Goal: Task Accomplishment & Management: Use online tool/utility

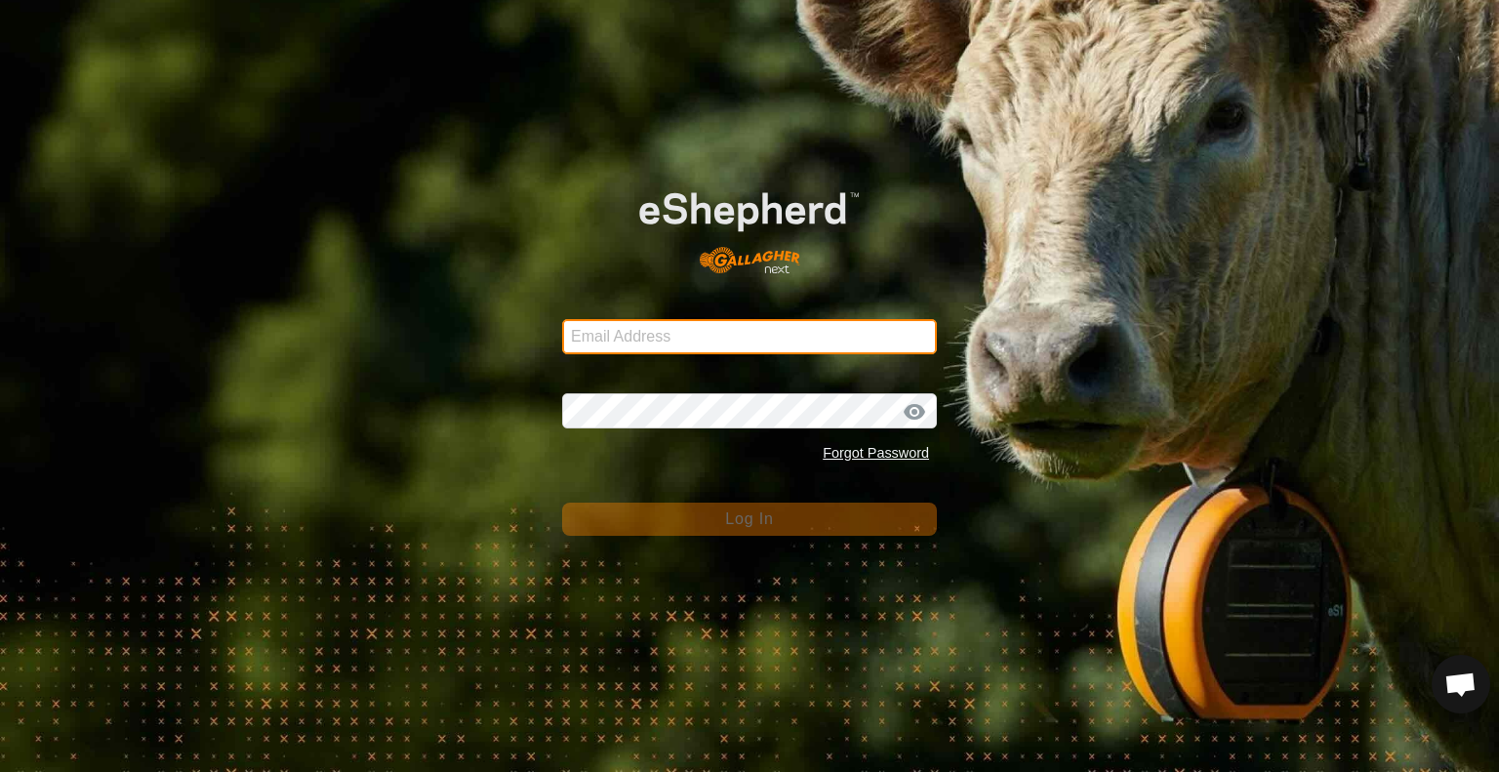
click at [652, 340] on input "Email Address" at bounding box center [749, 336] width 375 height 35
type input "jonandnerida1@gmail.com"
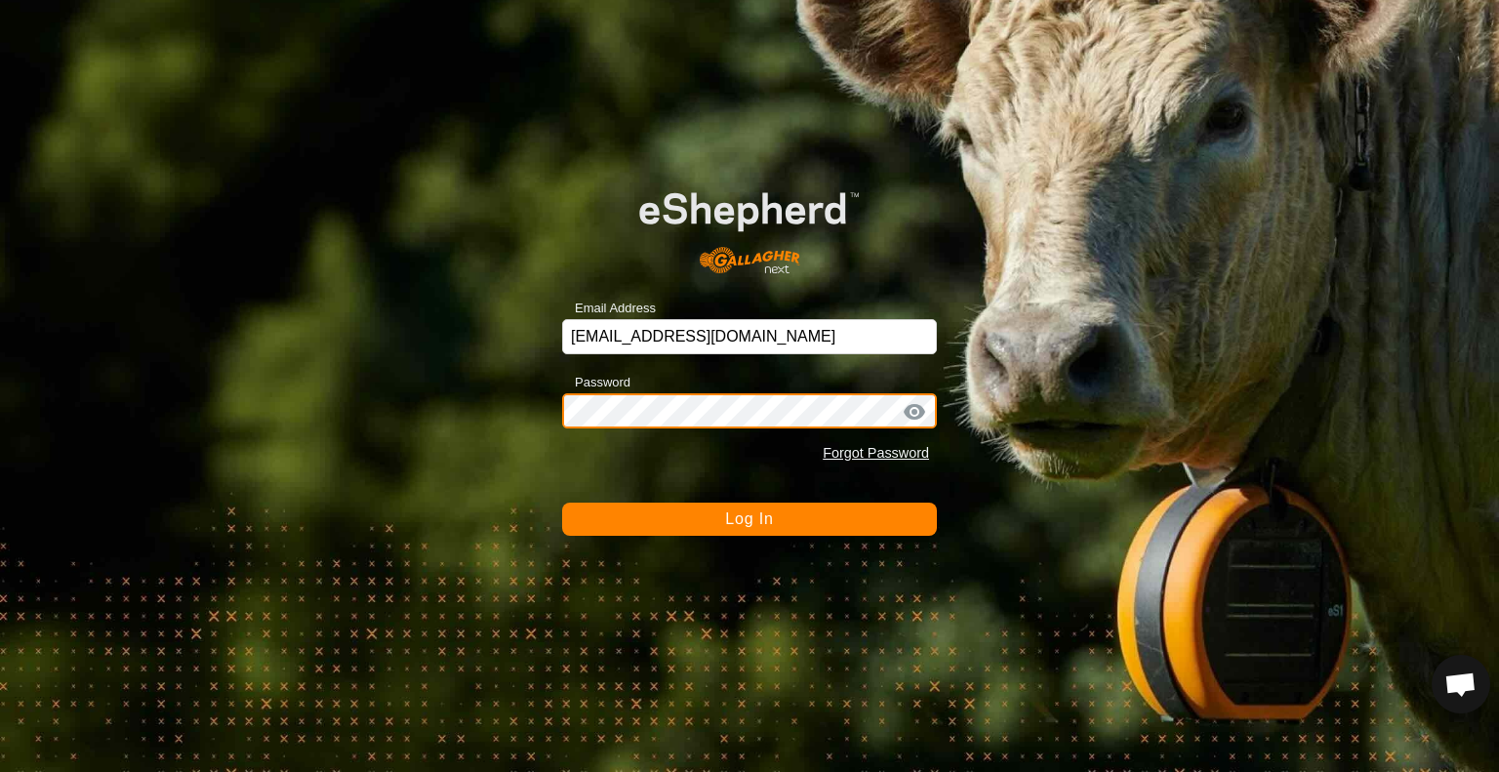
click at [562, 503] on button "Log In" at bounding box center [749, 519] width 375 height 33
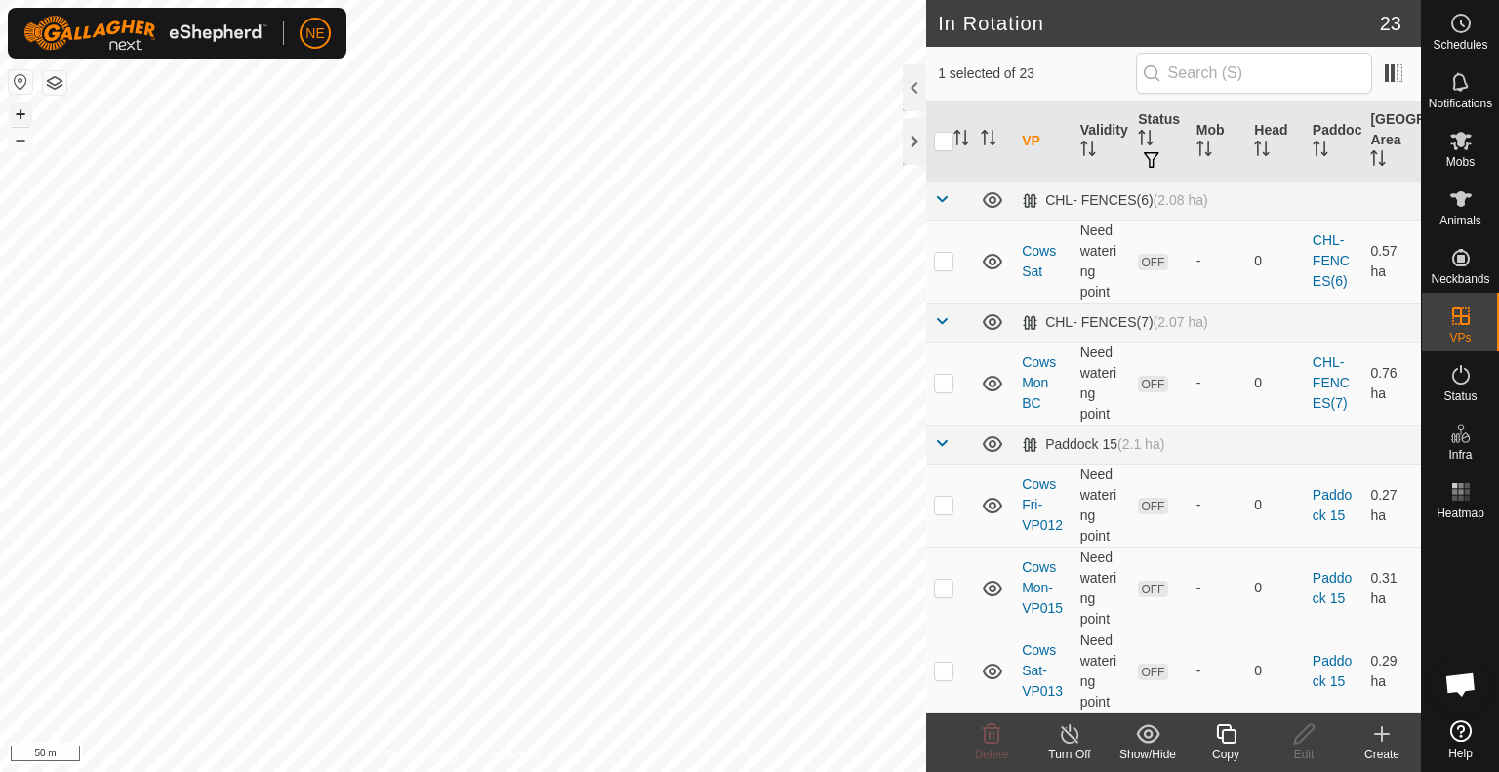
click at [23, 115] on button "+" at bounding box center [20, 114] width 23 height 23
checkbox input "true"
checkbox input "false"
checkbox input "true"
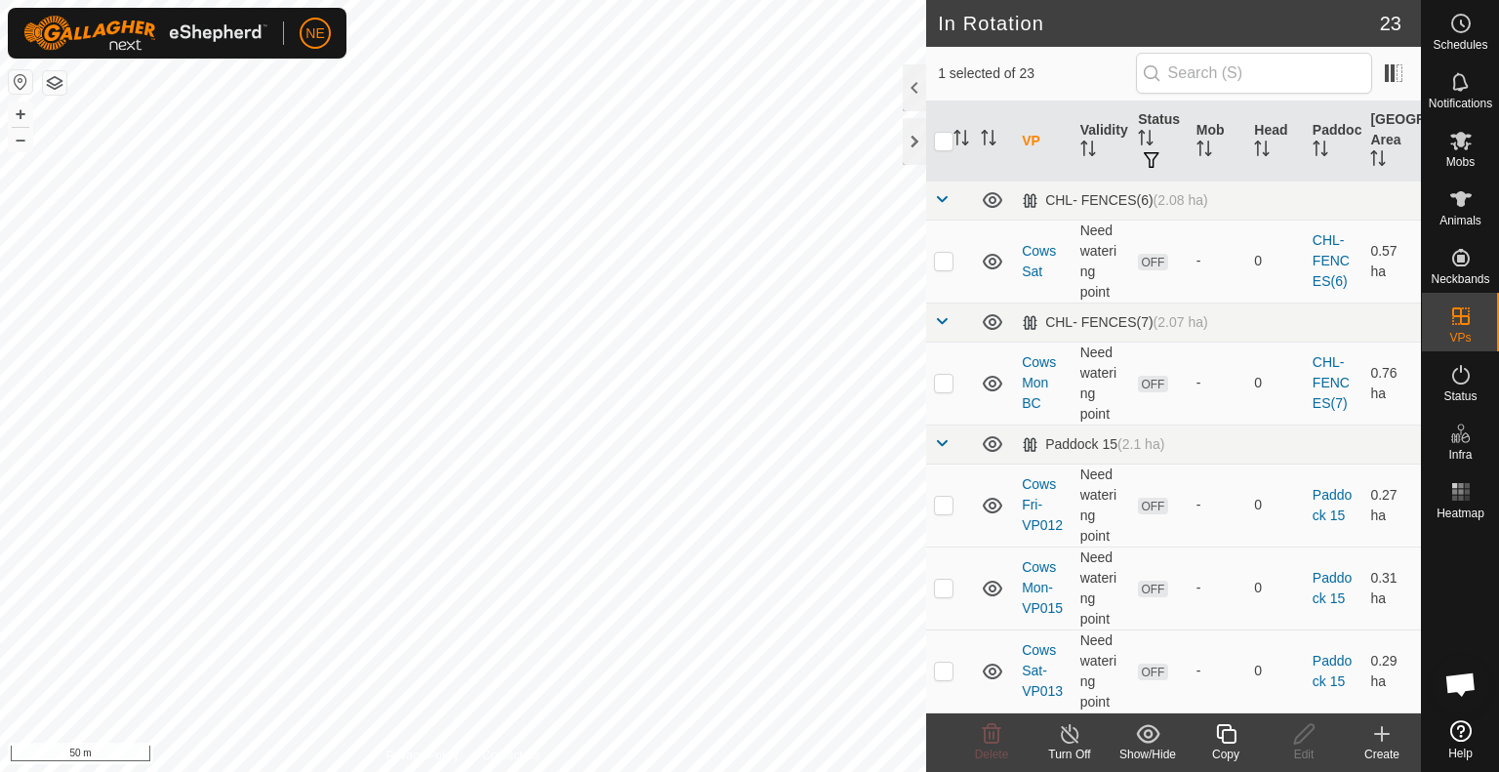
click at [1218, 743] on icon at bounding box center [1226, 733] width 24 height 23
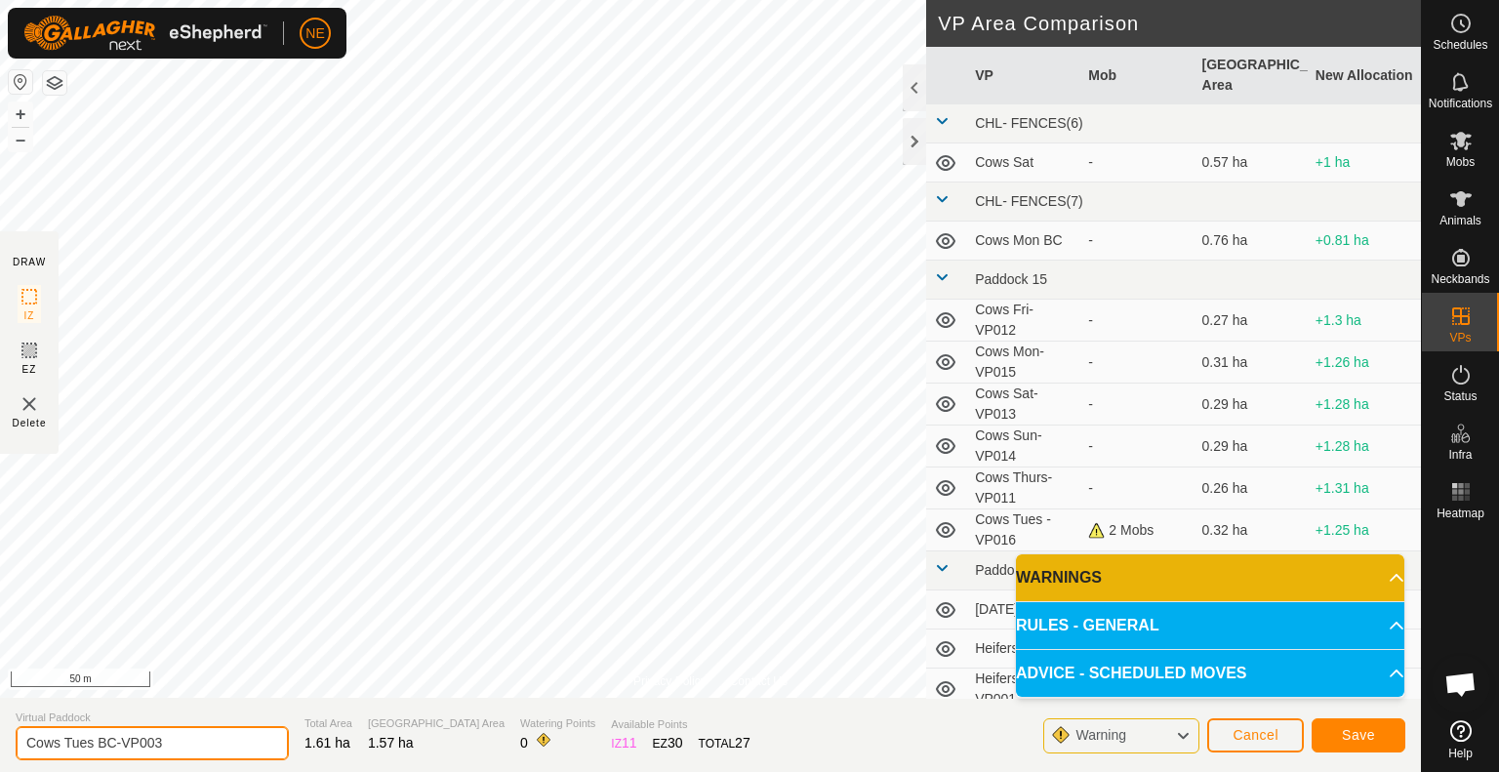
click at [93, 745] on input "Cows Tues BC-VP003" at bounding box center [152, 743] width 273 height 34
type input "Cows Wed BC-VP003"
click at [1378, 732] on button "Save" at bounding box center [1359, 736] width 94 height 34
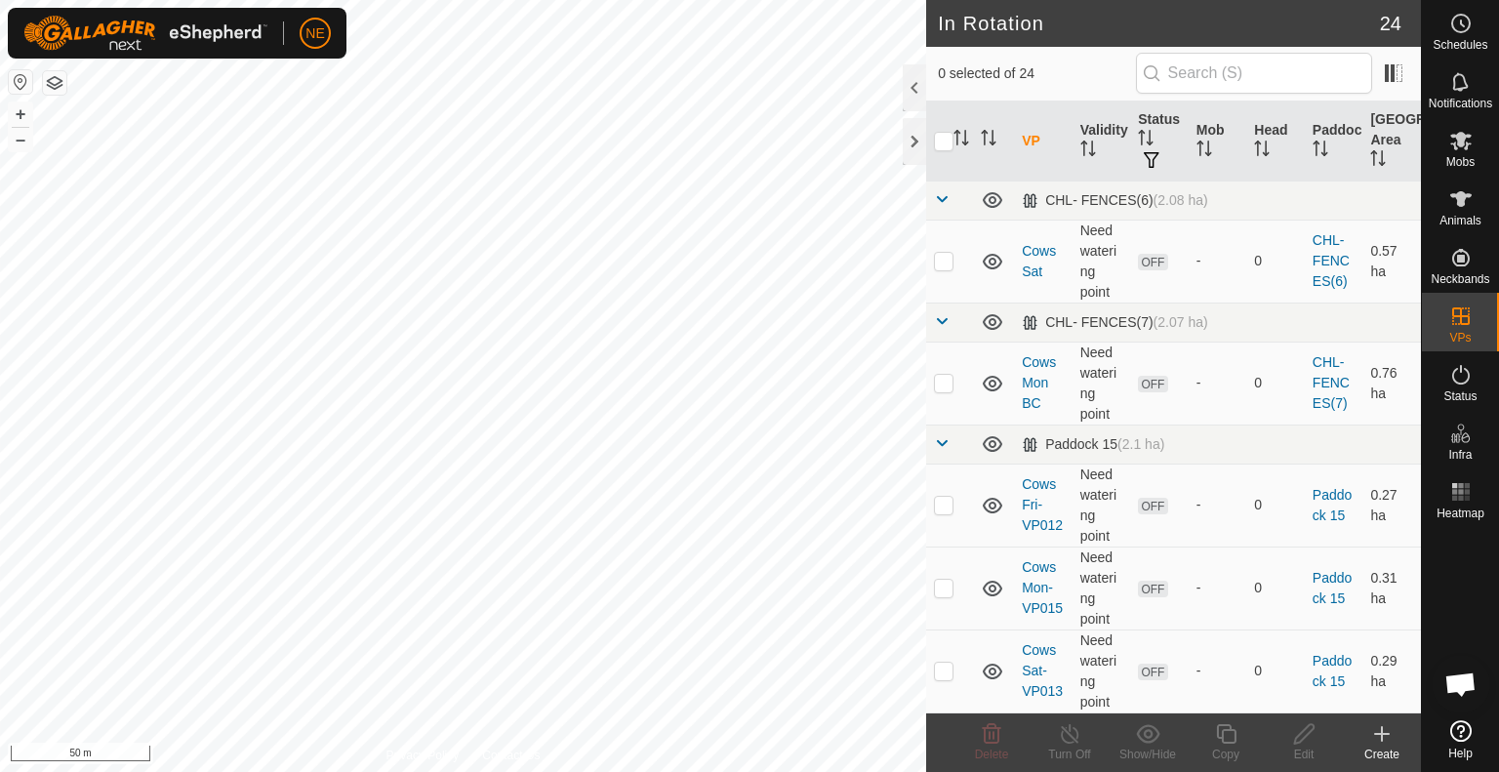
checkbox input "true"
click at [1209, 749] on div "Copy" at bounding box center [1226, 755] width 78 height 18
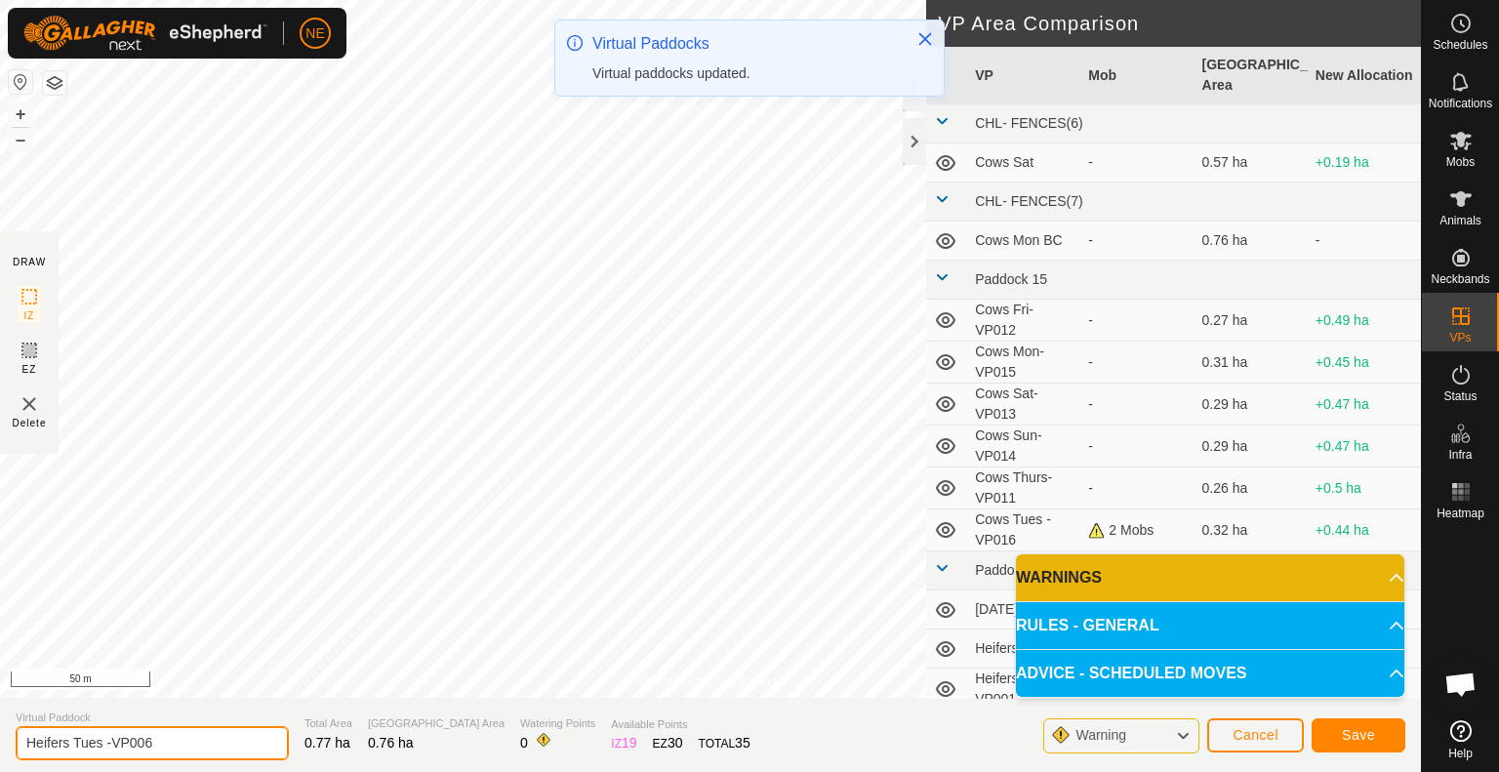
click at [103, 745] on input "Heifers Tues -VP006" at bounding box center [152, 743] width 273 height 34
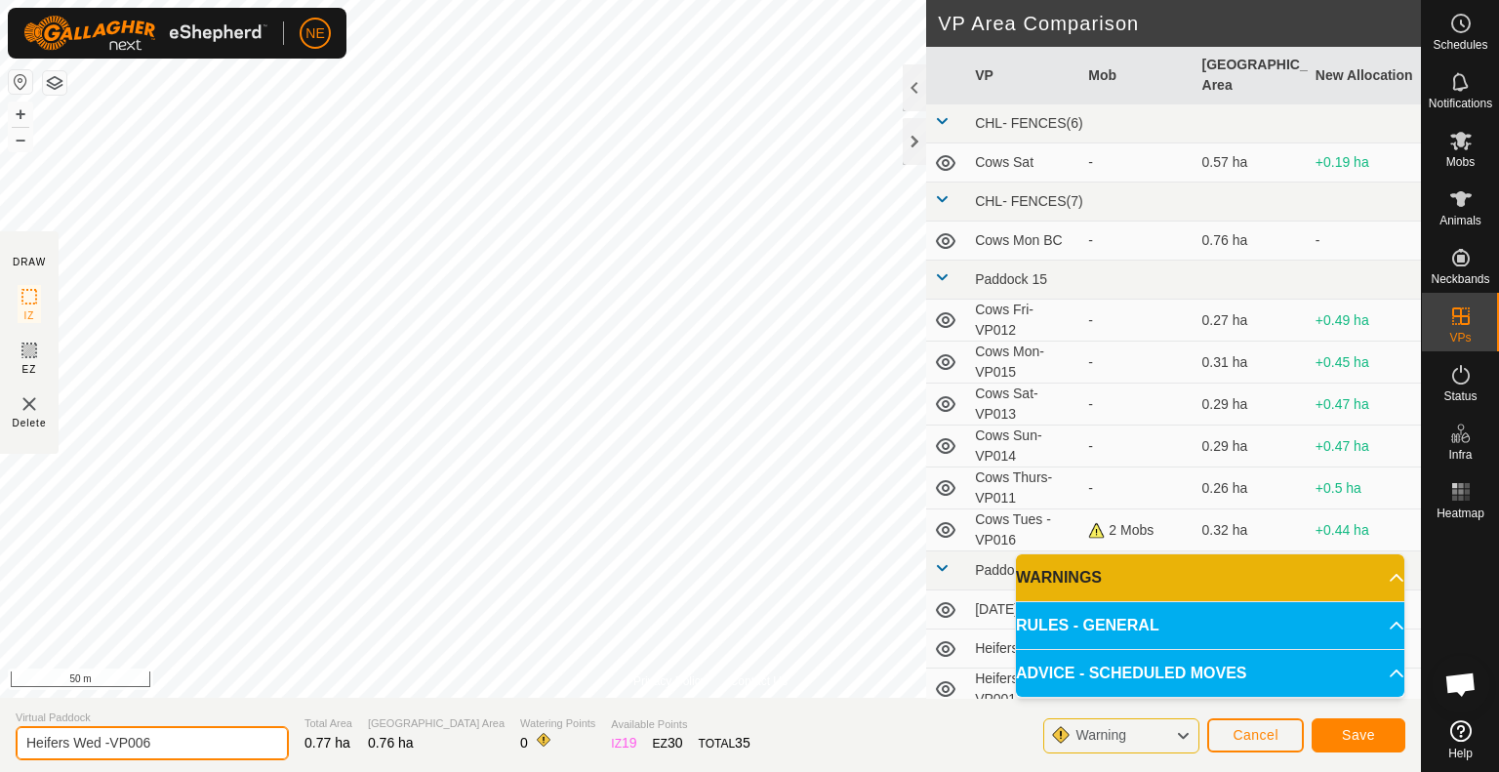
type input "Heifers Wed -VP006"
click at [1358, 733] on span "Save" at bounding box center [1358, 735] width 33 height 16
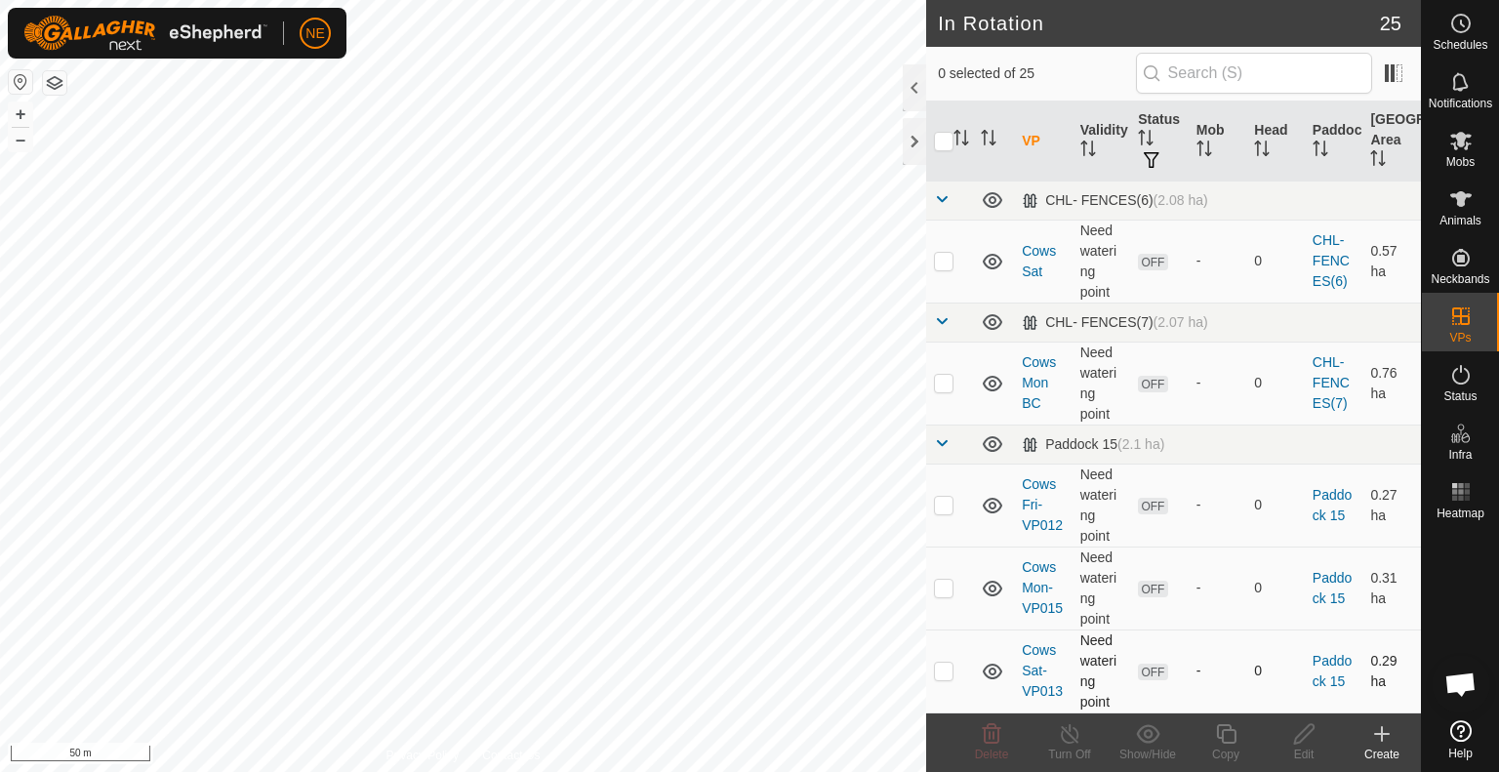
checkbox input "true"
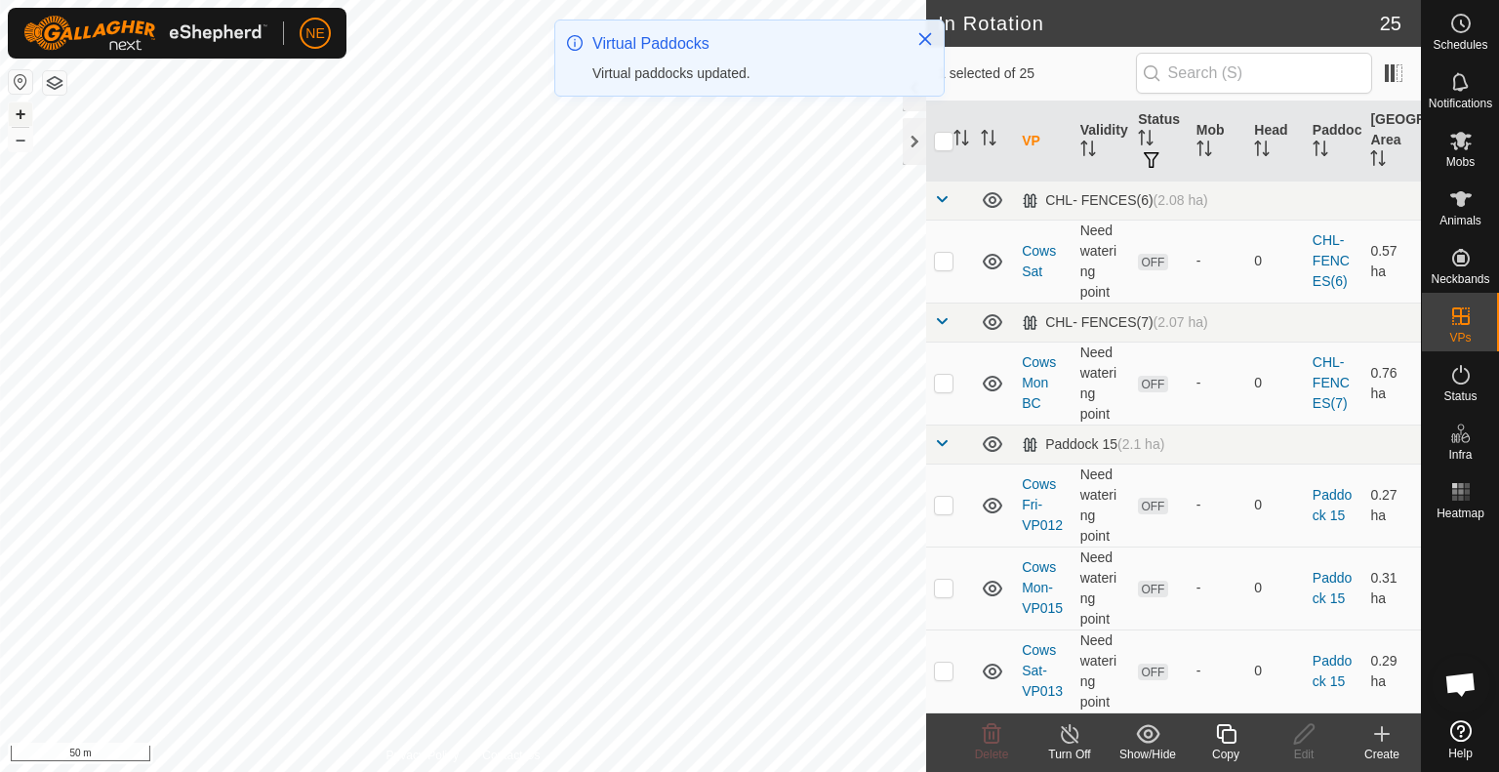
click at [26, 104] on button "+" at bounding box center [20, 114] width 23 height 23
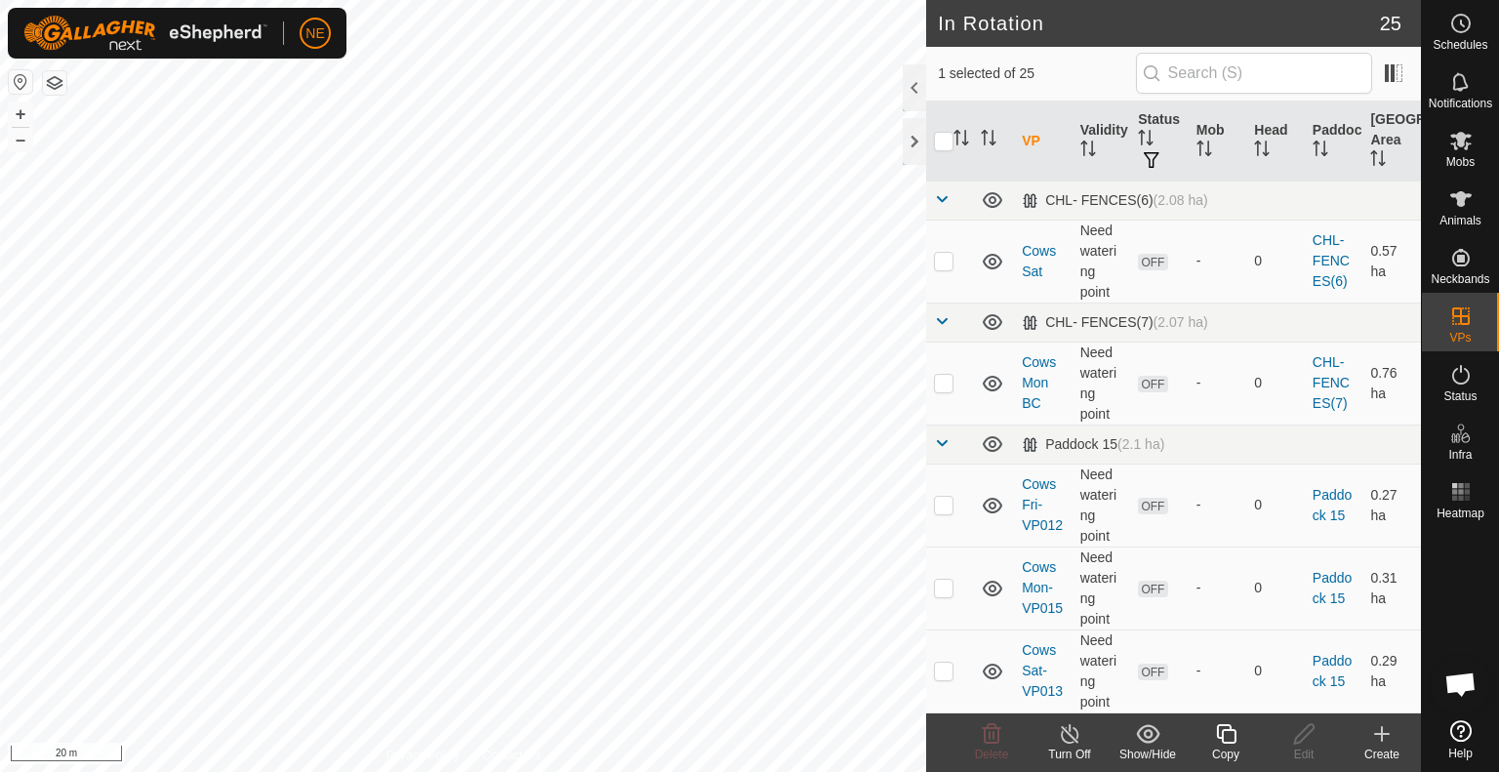
click at [211, 17] on div "NE Schedules Notifications Mobs Animals Neckbands VPs Status Infra Heatmap Help…" at bounding box center [749, 386] width 1499 height 772
click at [1223, 745] on icon at bounding box center [1226, 733] width 24 height 23
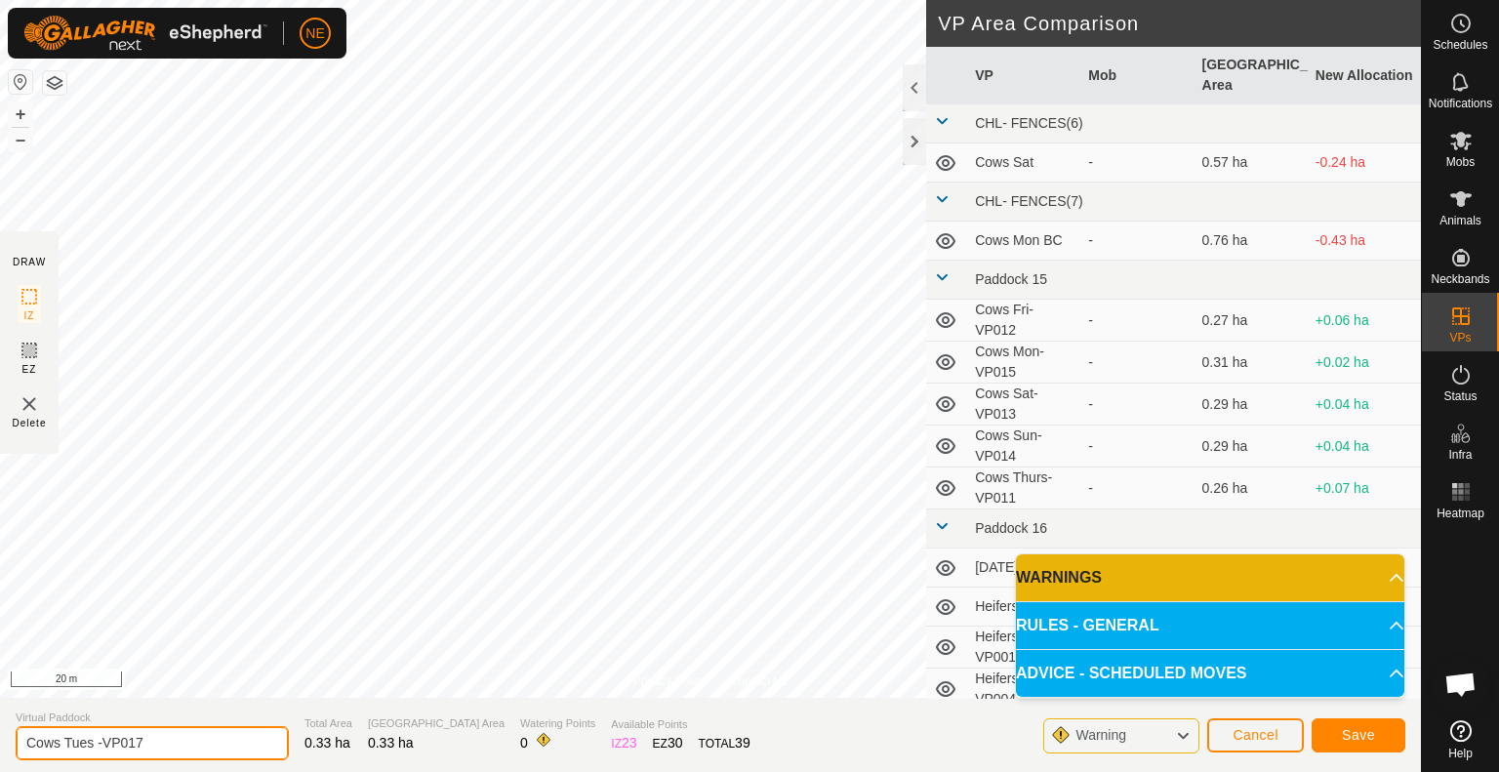
click at [90, 739] on input "Cows Tues -VP017" at bounding box center [152, 743] width 273 height 34
type input "Cows Wed -VP017"
click at [1364, 734] on span "Save" at bounding box center [1358, 735] width 33 height 16
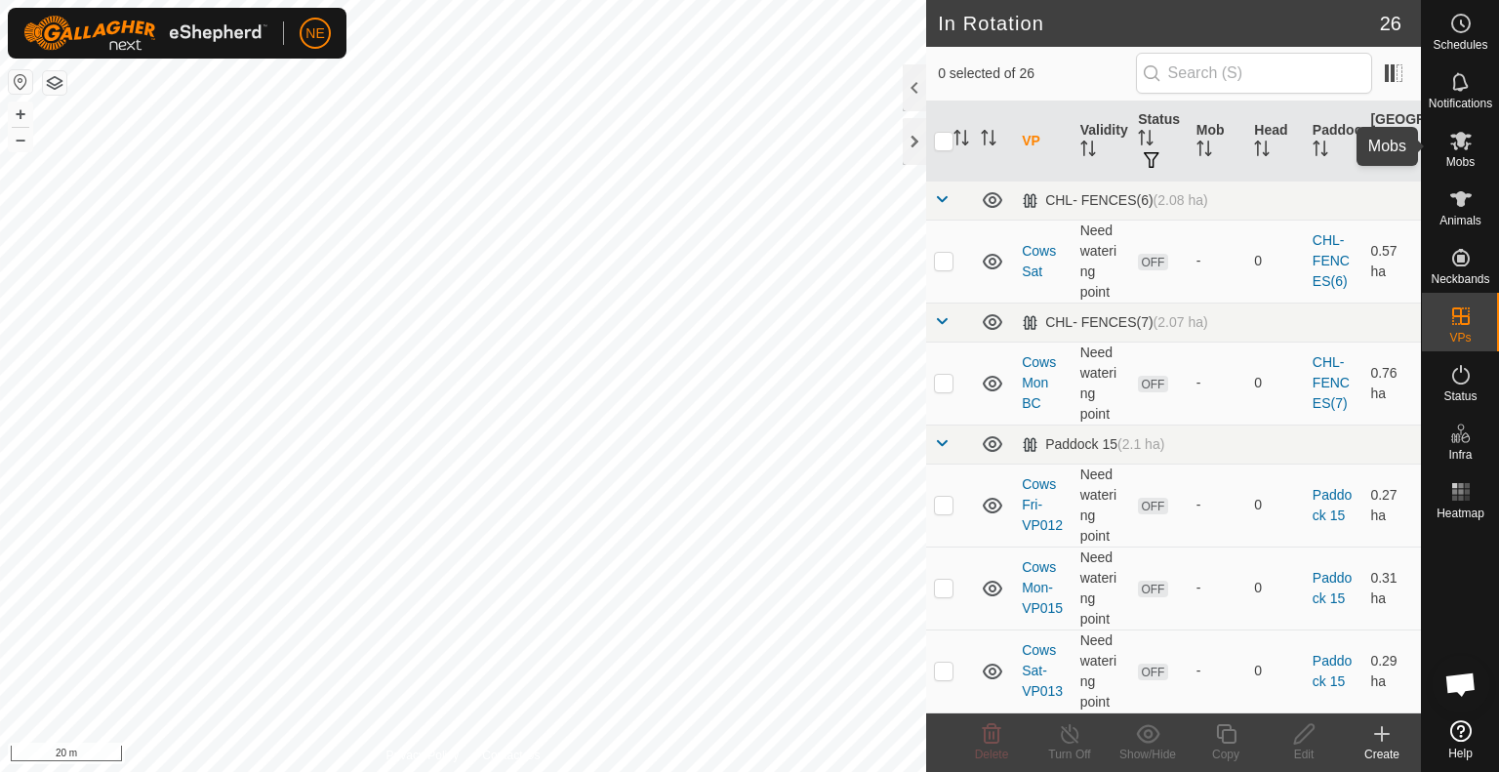
click at [1460, 159] on span "Mobs" at bounding box center [1461, 162] width 28 height 12
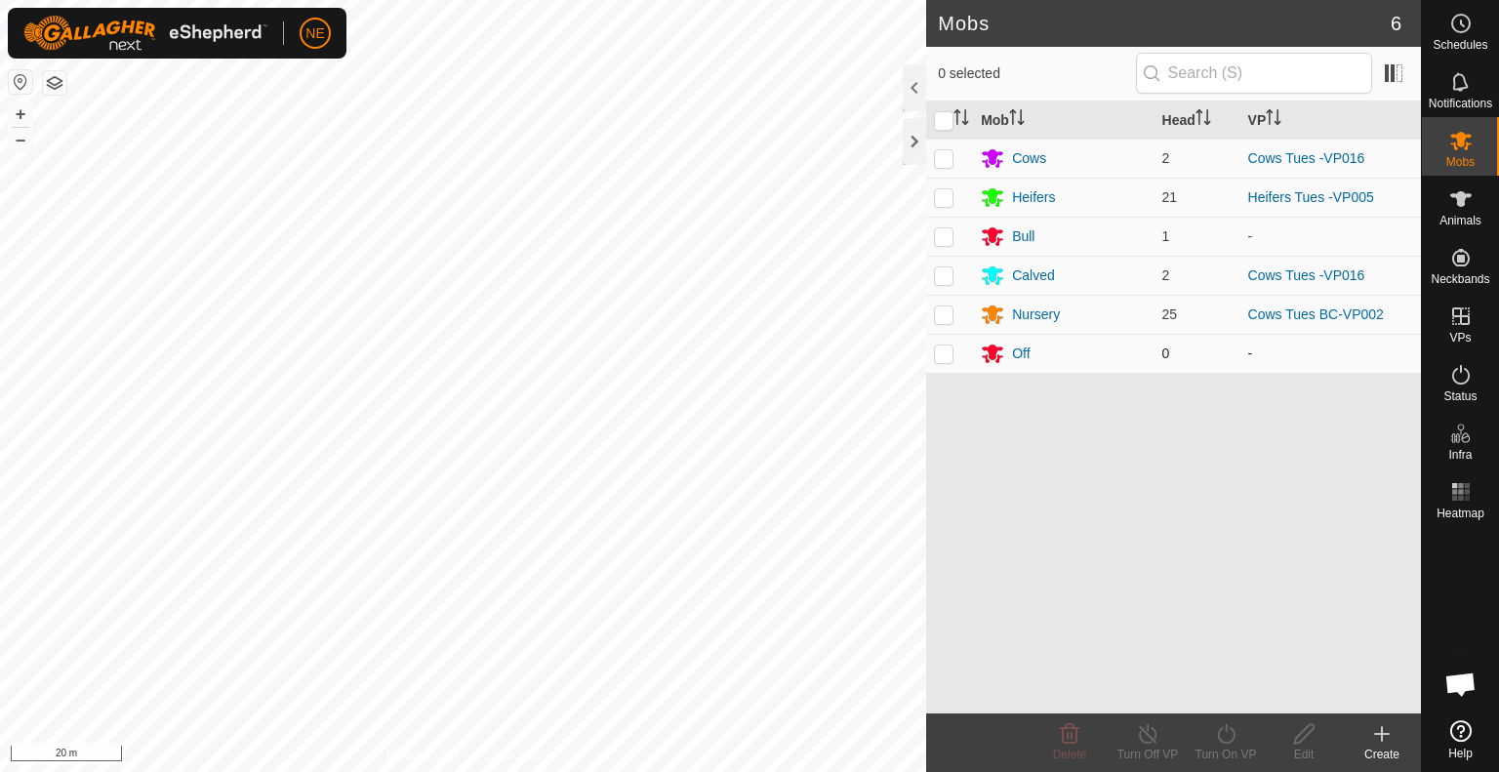
click at [930, 369] on div "Mobs 6 0 selected Mob Head VP Cows 2 Cows Tues -VP016 Heifers 21 Heifers Tues -…" at bounding box center [710, 386] width 1421 height 772
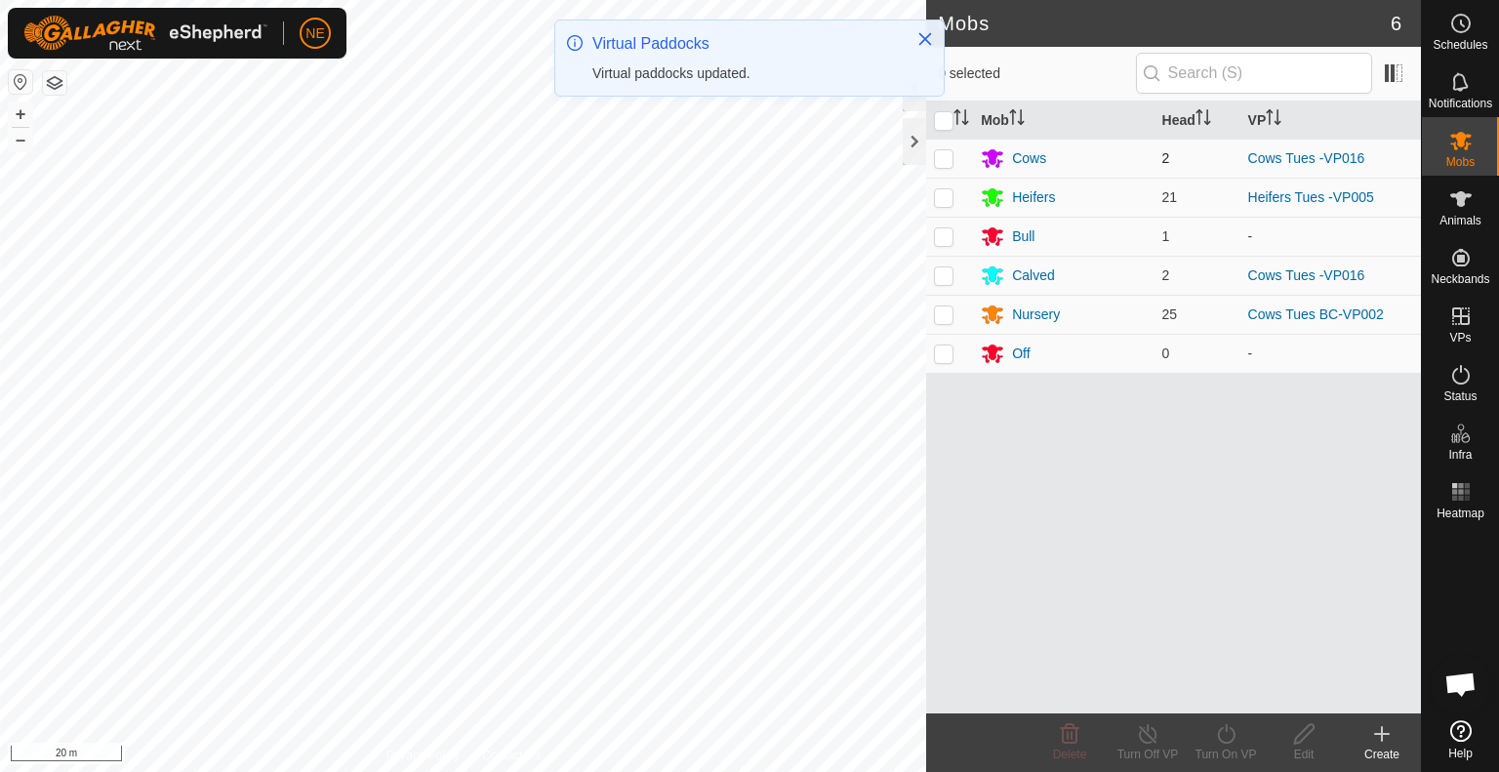
click at [948, 147] on td at bounding box center [949, 158] width 47 height 39
checkbox input "true"
click at [937, 277] on p-checkbox at bounding box center [944, 275] width 20 height 16
checkbox input "true"
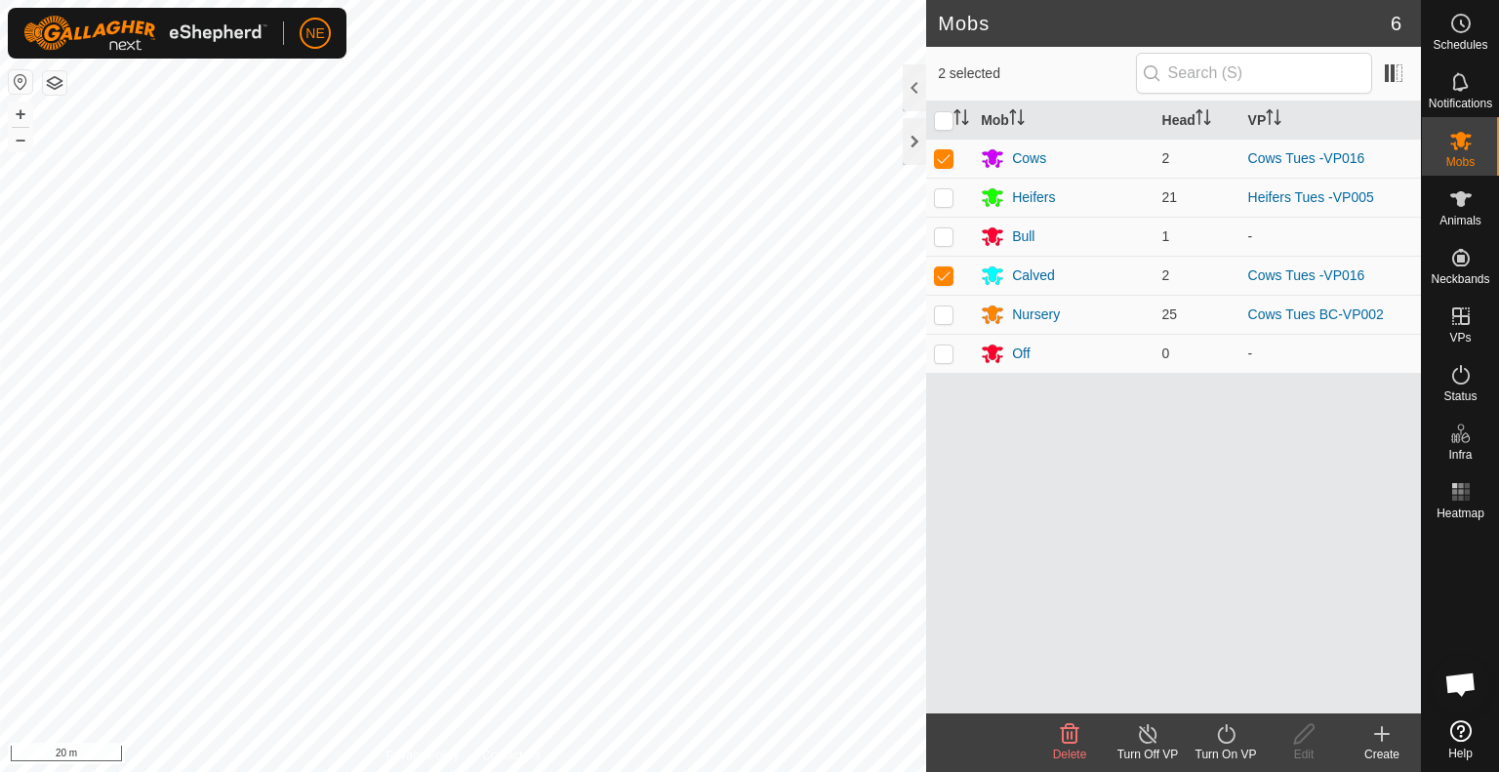
click at [1230, 743] on icon at bounding box center [1226, 733] width 24 height 23
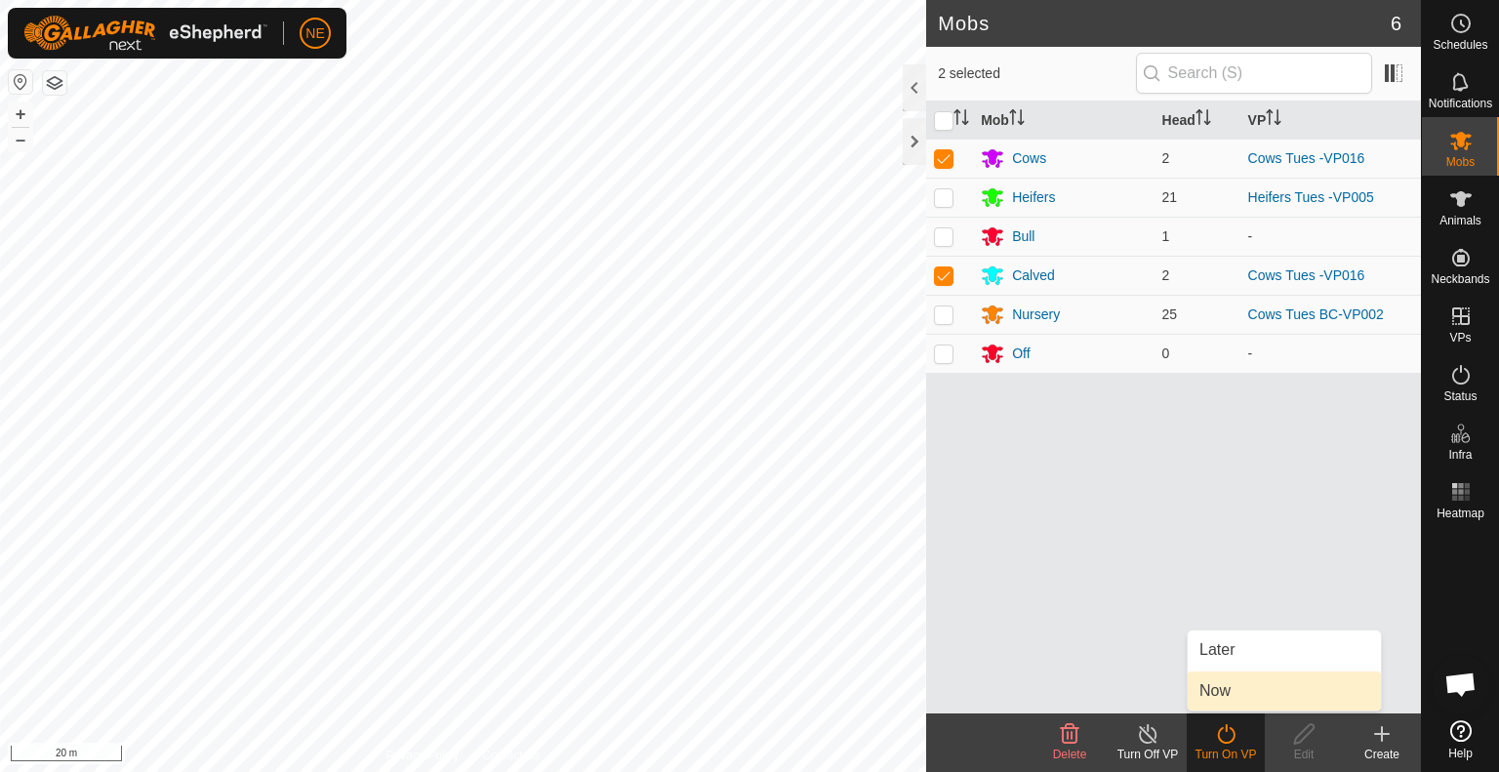
click at [1219, 701] on link "Now" at bounding box center [1284, 691] width 193 height 39
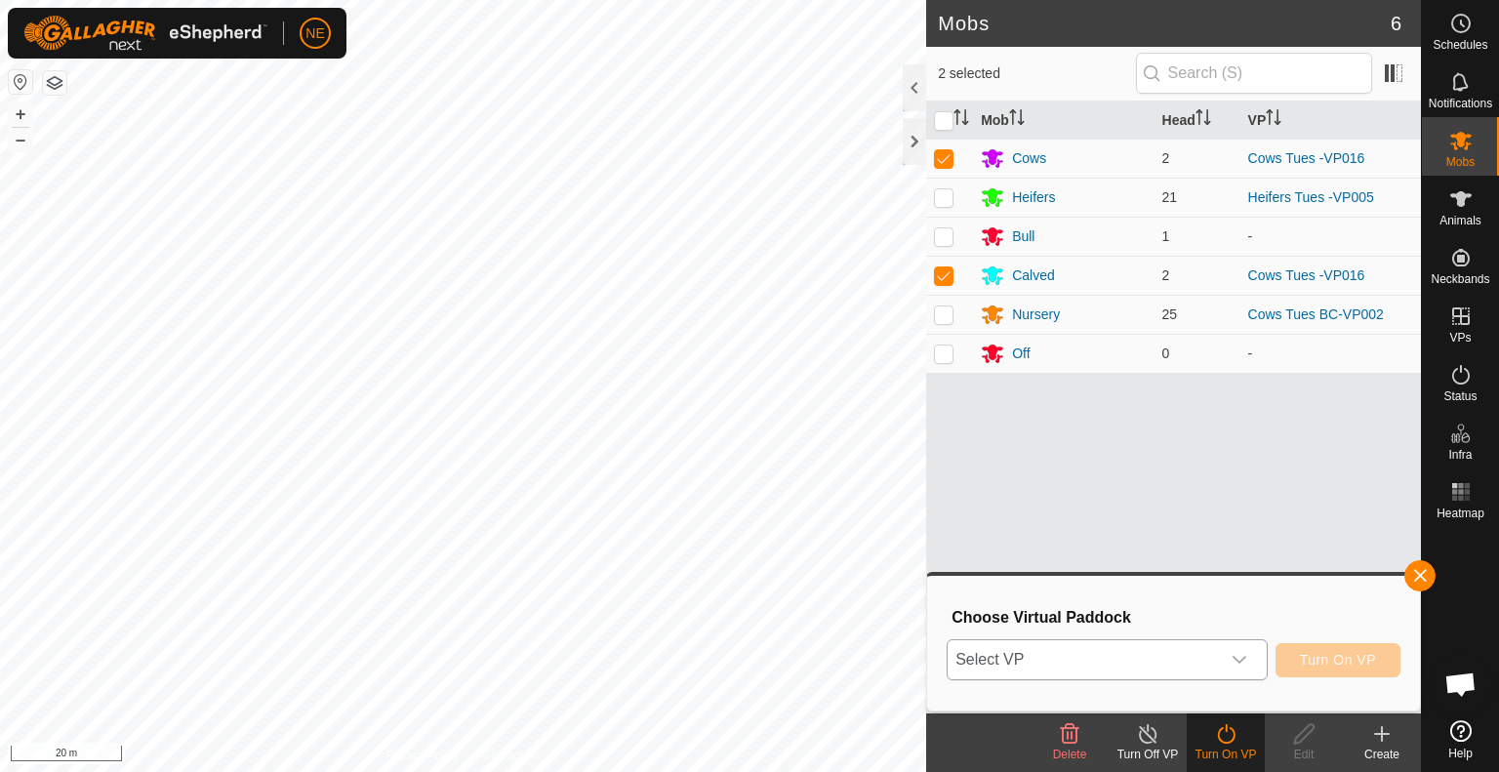
click at [1250, 663] on div "dropdown trigger" at bounding box center [1239, 659] width 39 height 39
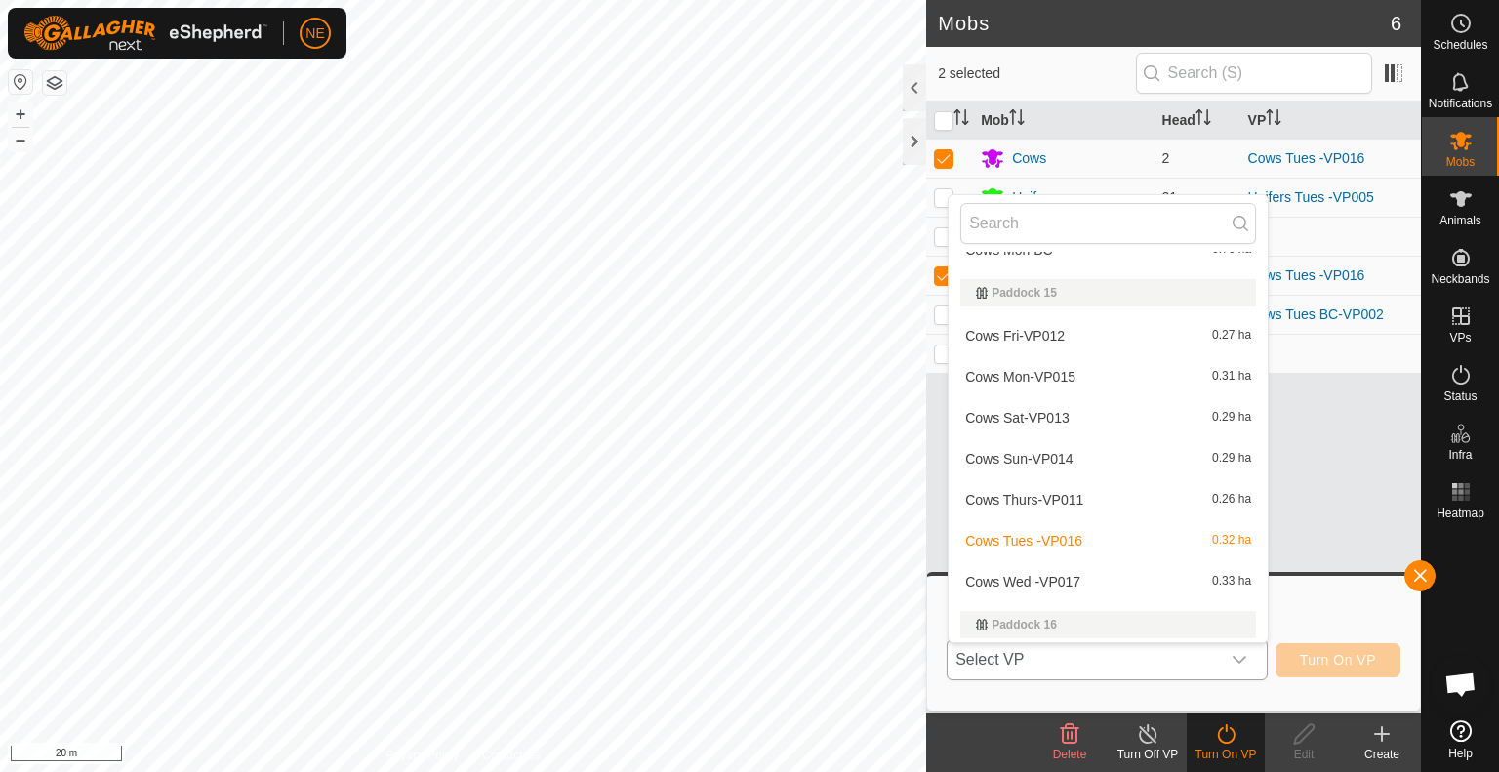
scroll to position [156, 0]
click at [1119, 577] on li "Cows Wed -VP017 0.33 ha" at bounding box center [1108, 577] width 319 height 39
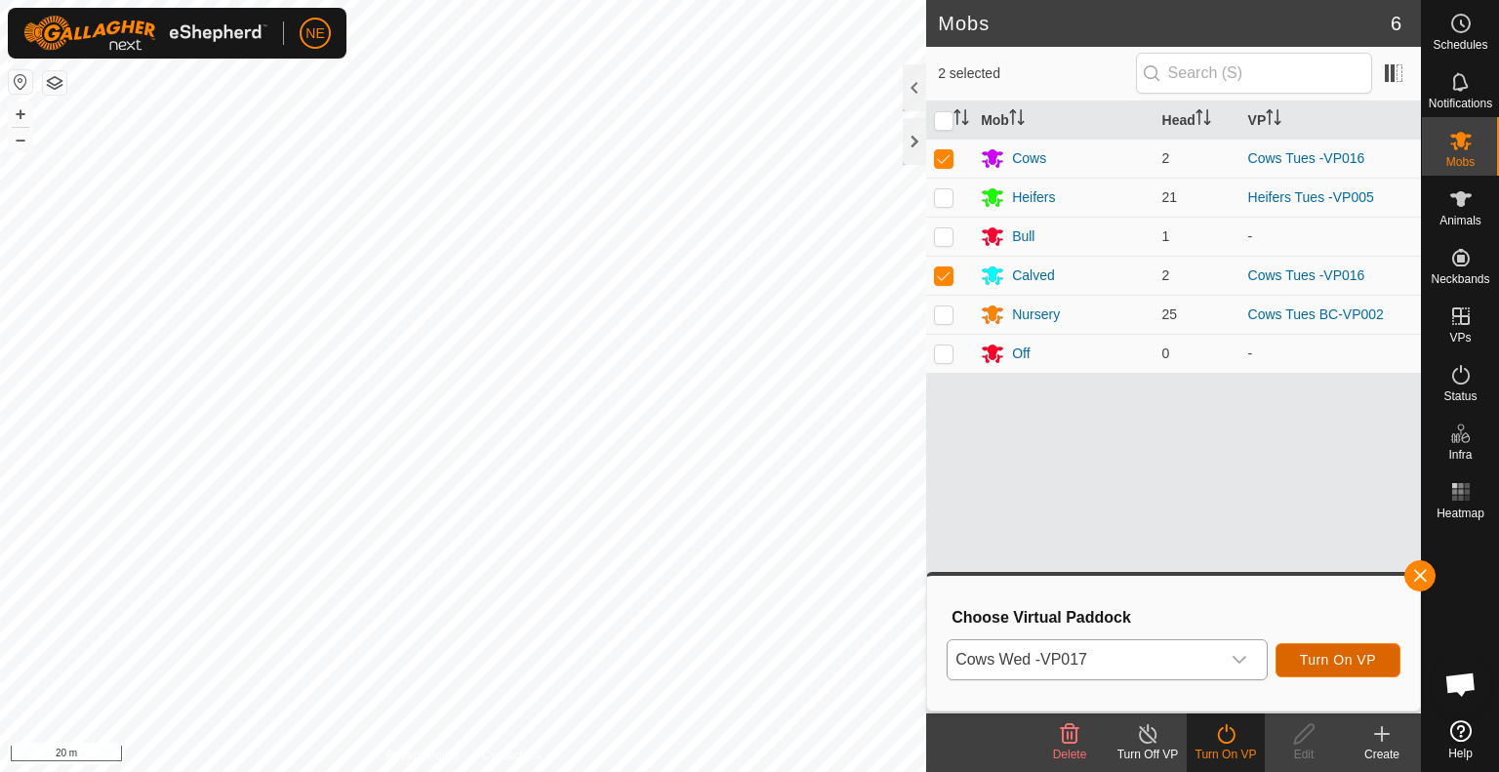
click at [1326, 663] on span "Turn On VP" at bounding box center [1338, 660] width 76 height 16
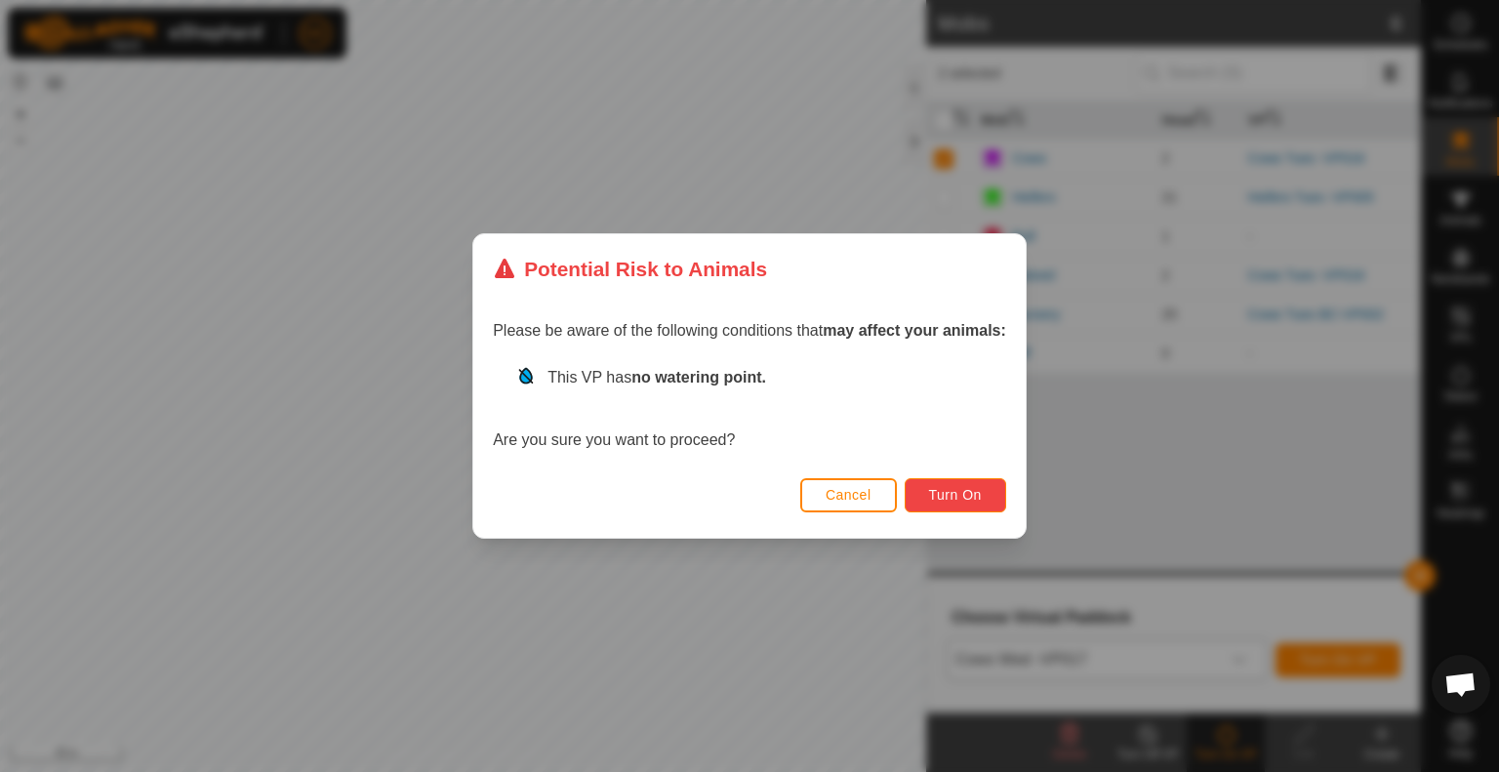
click at [934, 497] on span "Turn On" at bounding box center [955, 495] width 53 height 16
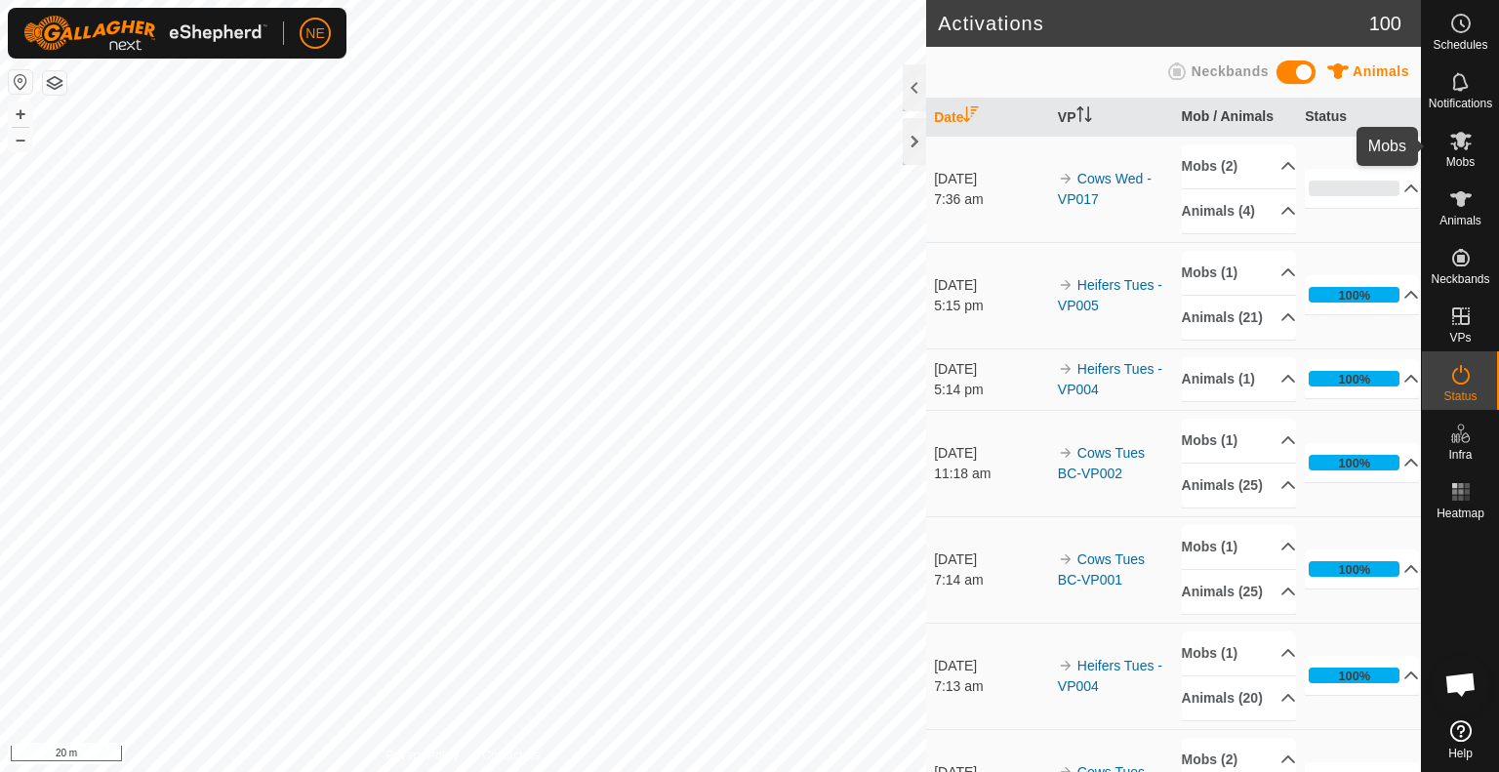
click at [1461, 139] on icon at bounding box center [1461, 141] width 21 height 19
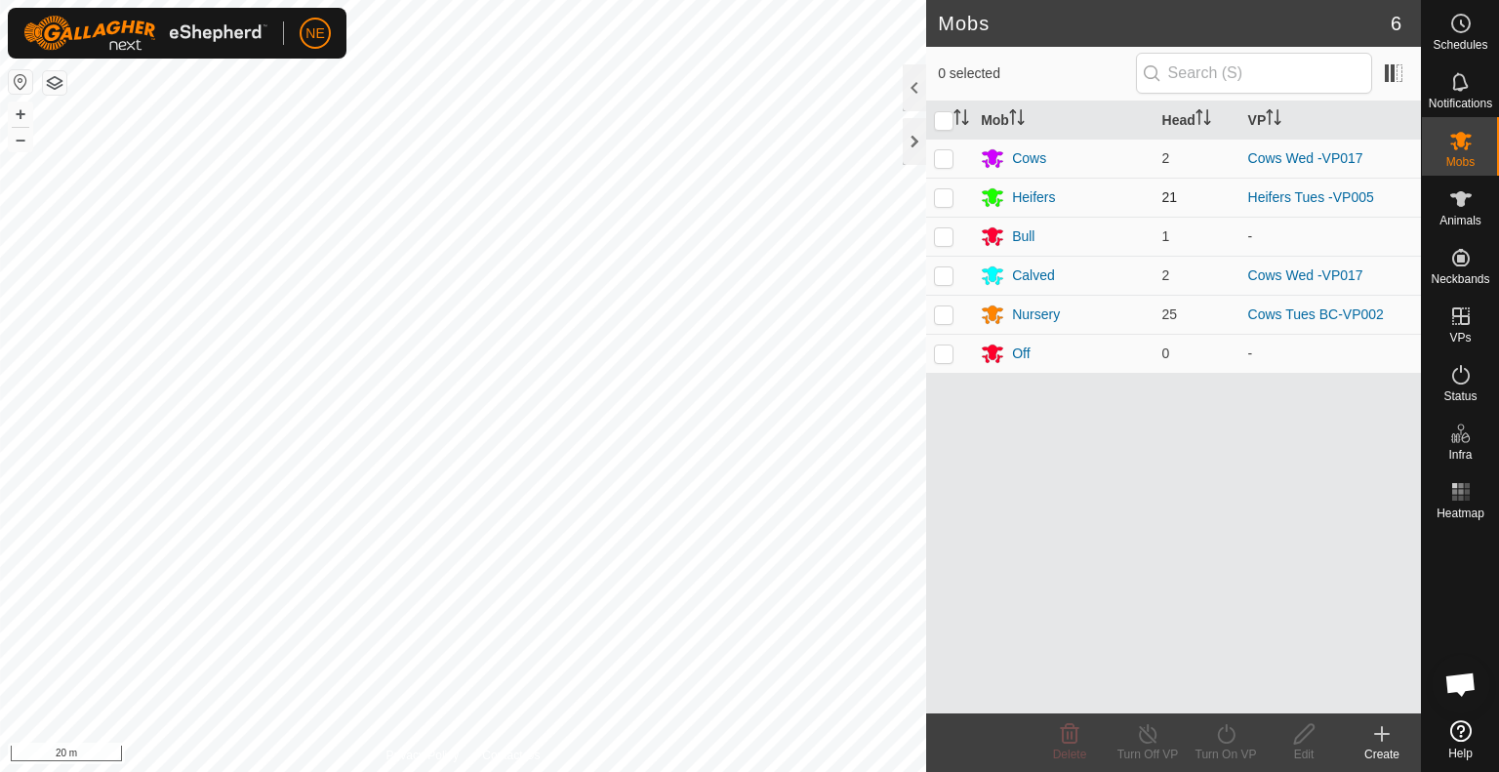
click at [937, 193] on p-checkbox at bounding box center [944, 197] width 20 height 16
checkbox input "true"
click at [1226, 746] on div "Turn On VP" at bounding box center [1226, 755] width 78 height 18
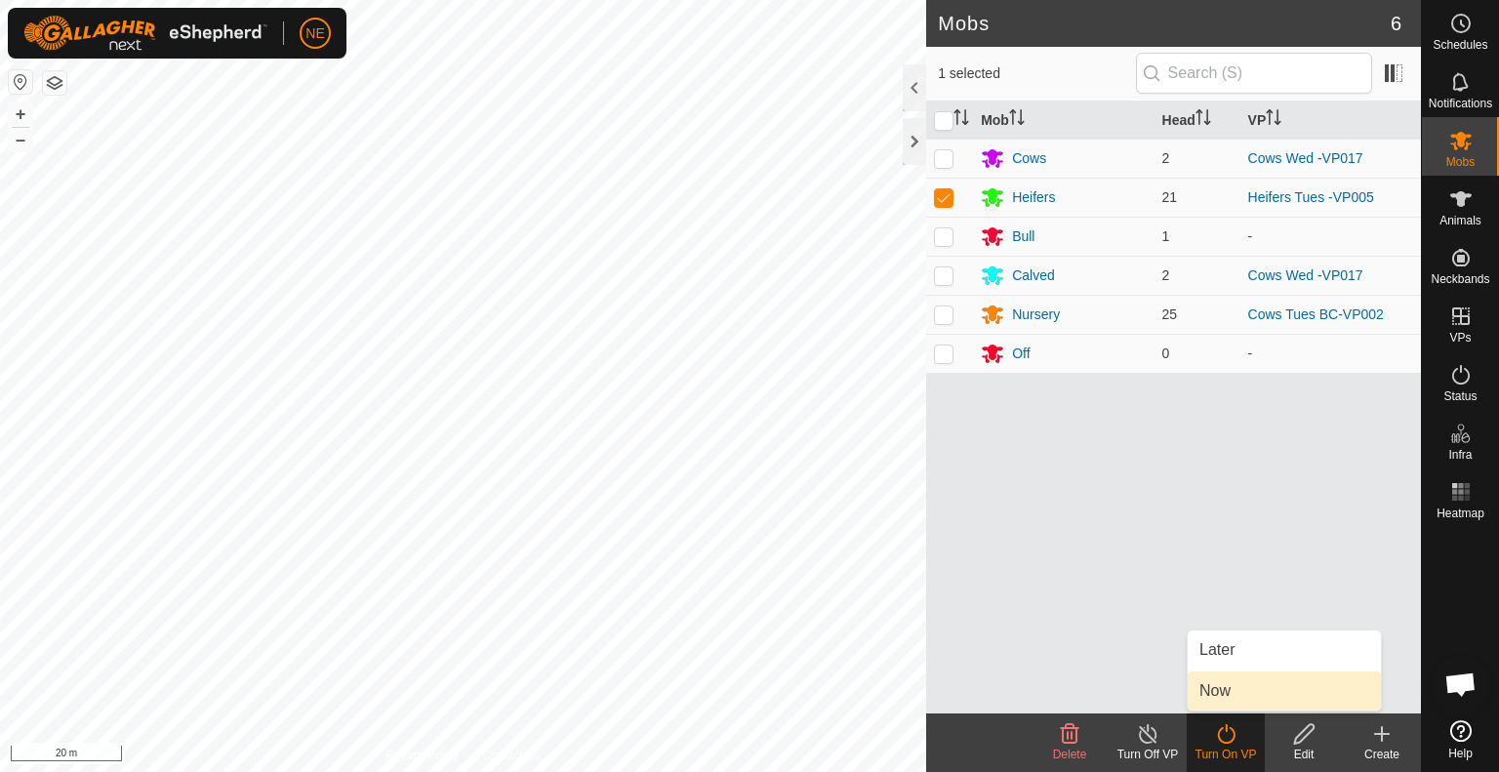
click at [1221, 698] on link "Now" at bounding box center [1284, 691] width 193 height 39
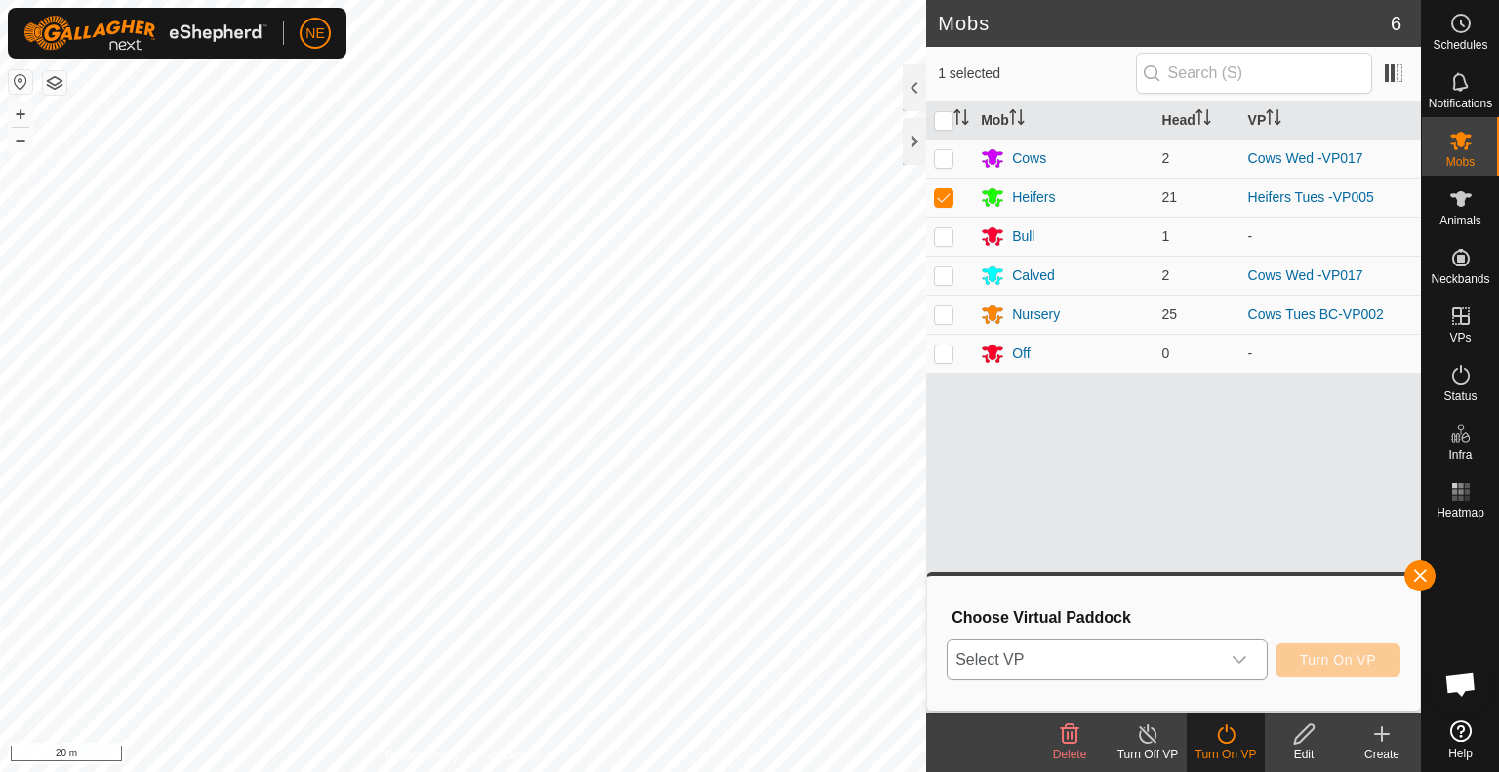
click at [1246, 661] on icon "dropdown trigger" at bounding box center [1240, 660] width 16 height 16
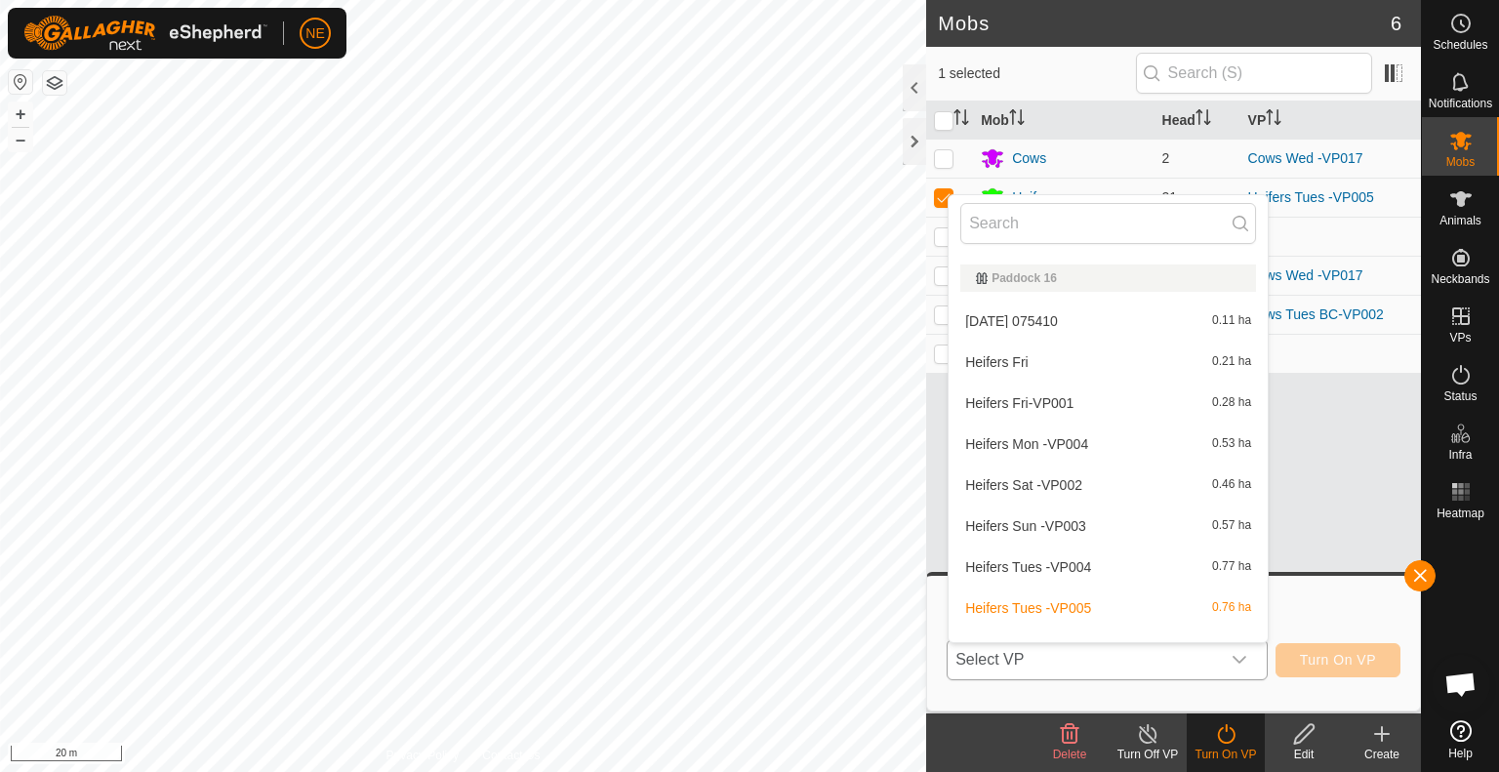
scroll to position [538, 0]
click at [1075, 604] on li "Heifers Wed -VP006 0.78 ha" at bounding box center [1108, 610] width 319 height 39
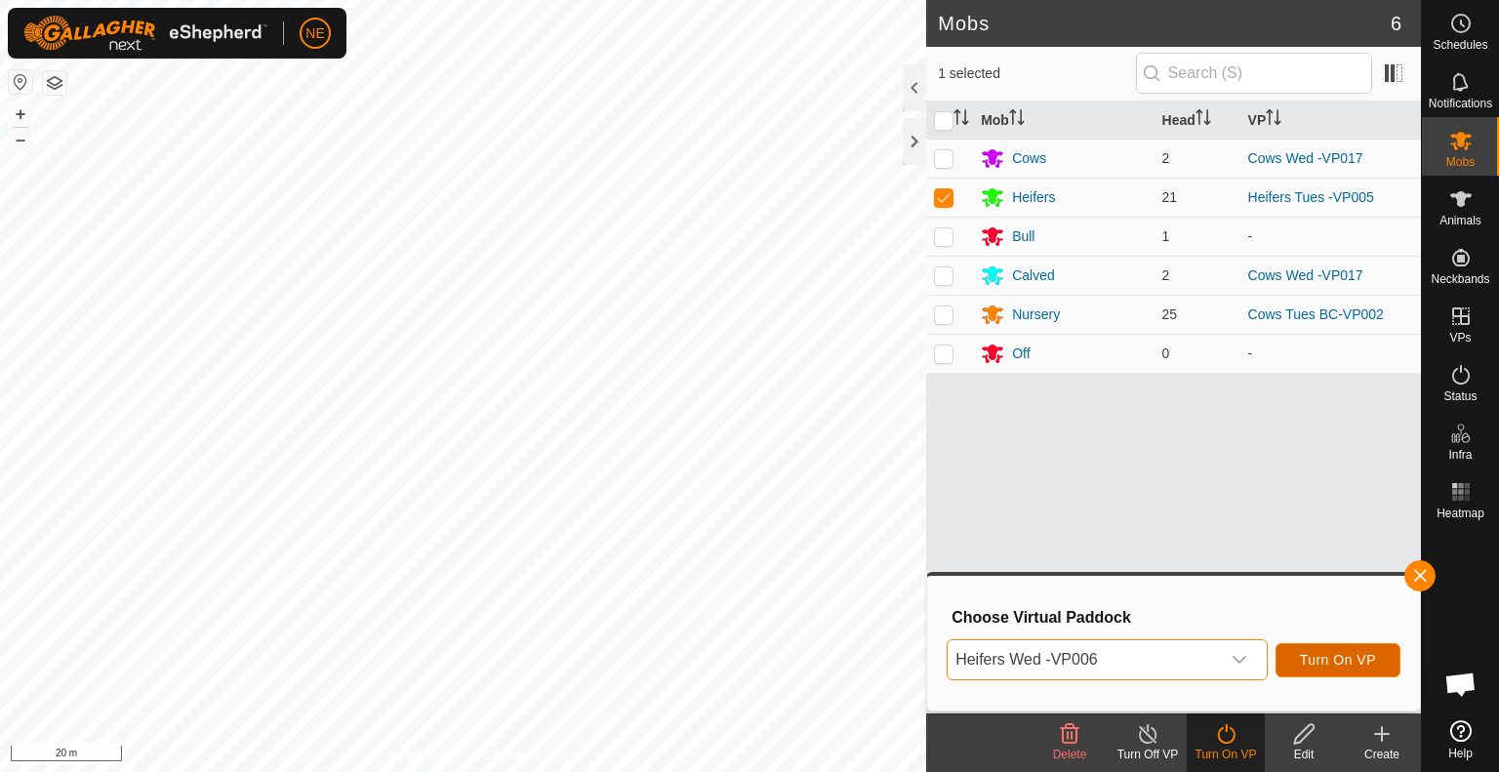
click at [1335, 663] on span "Turn On VP" at bounding box center [1338, 660] width 76 height 16
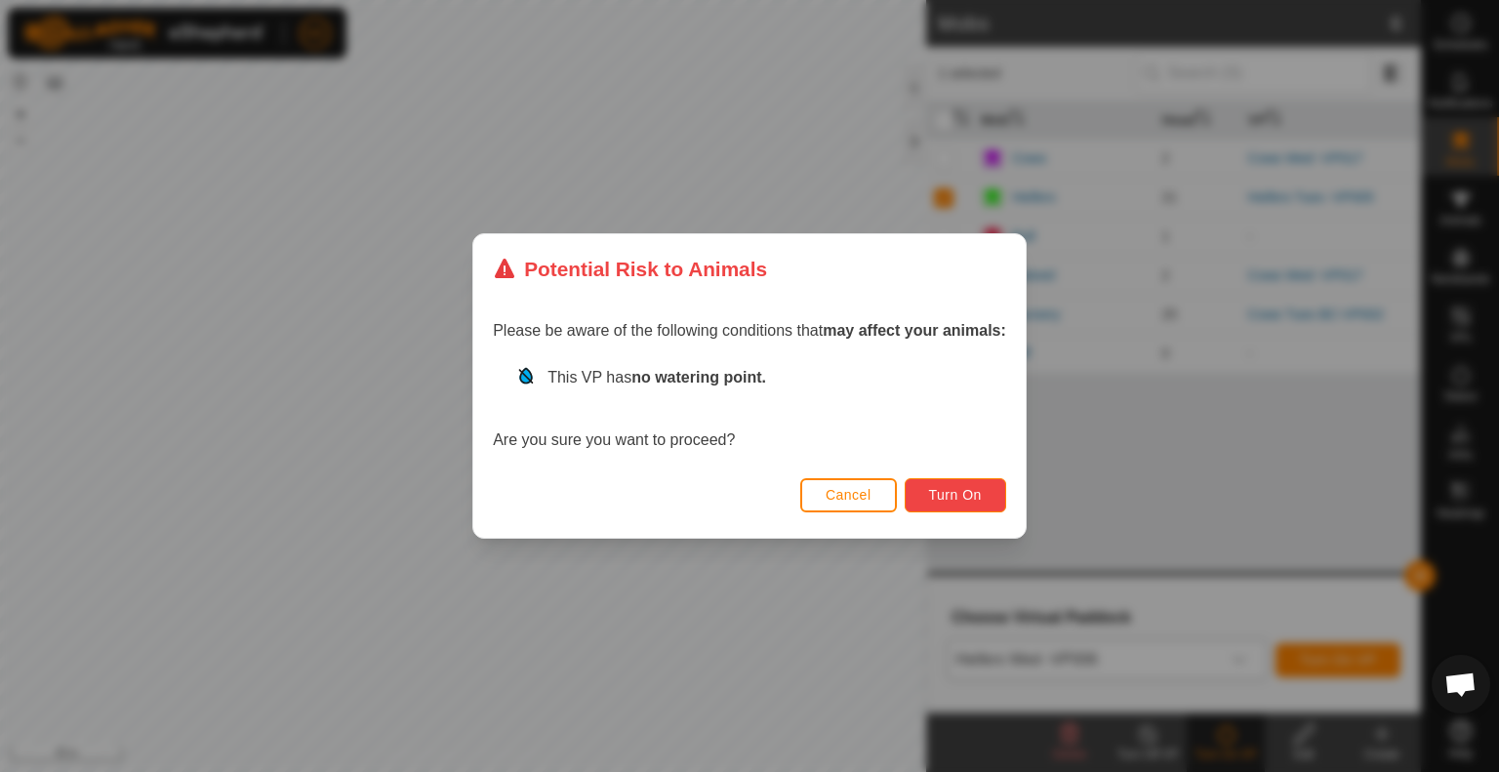
click at [956, 496] on span "Turn On" at bounding box center [955, 495] width 53 height 16
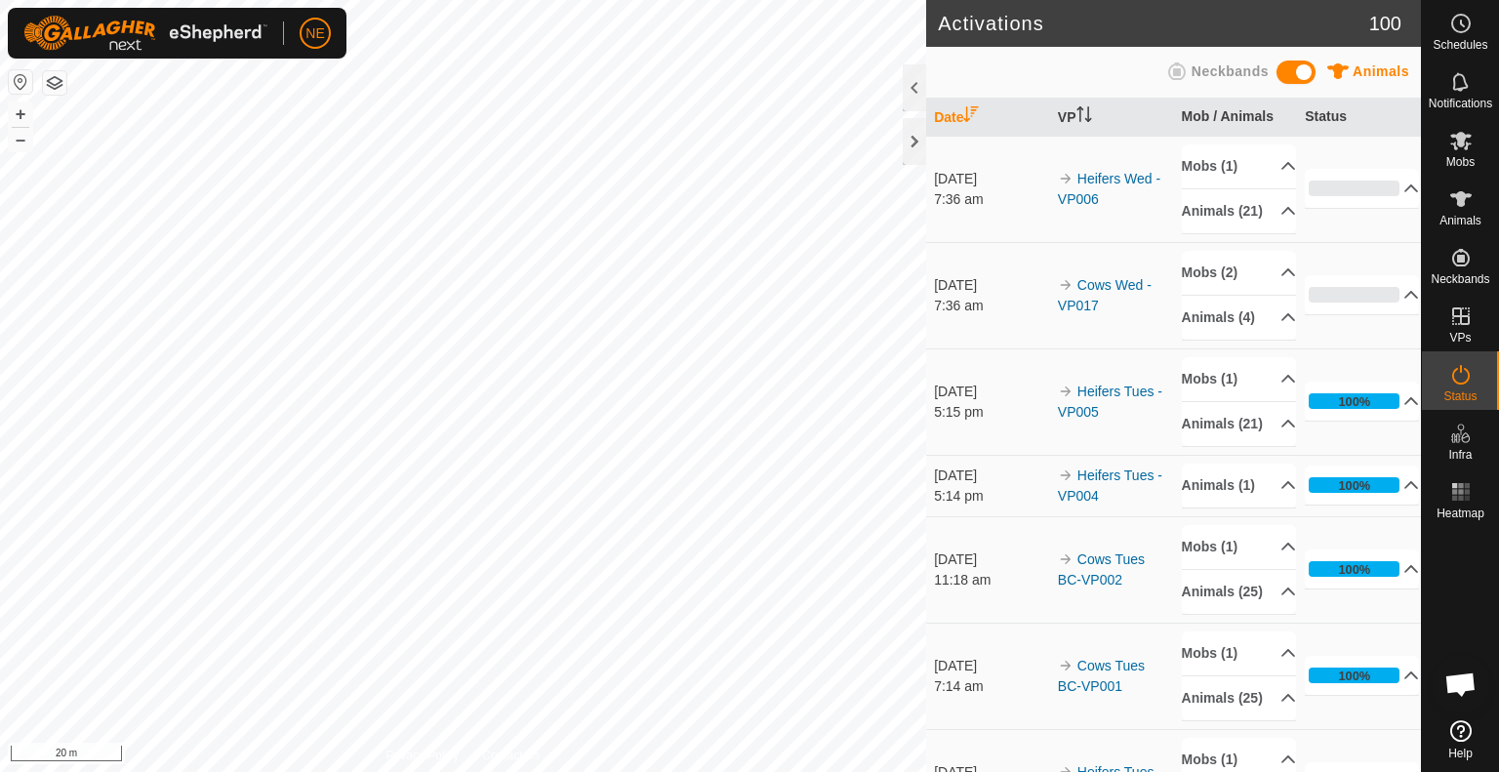
click at [947, 571] on div "Activations 100 Animals Neckbands Date VP Mob / Animals Status 10 Sept 2025 7:3…" at bounding box center [710, 386] width 1421 height 772
click at [1473, 156] on span "Mobs" at bounding box center [1461, 162] width 28 height 12
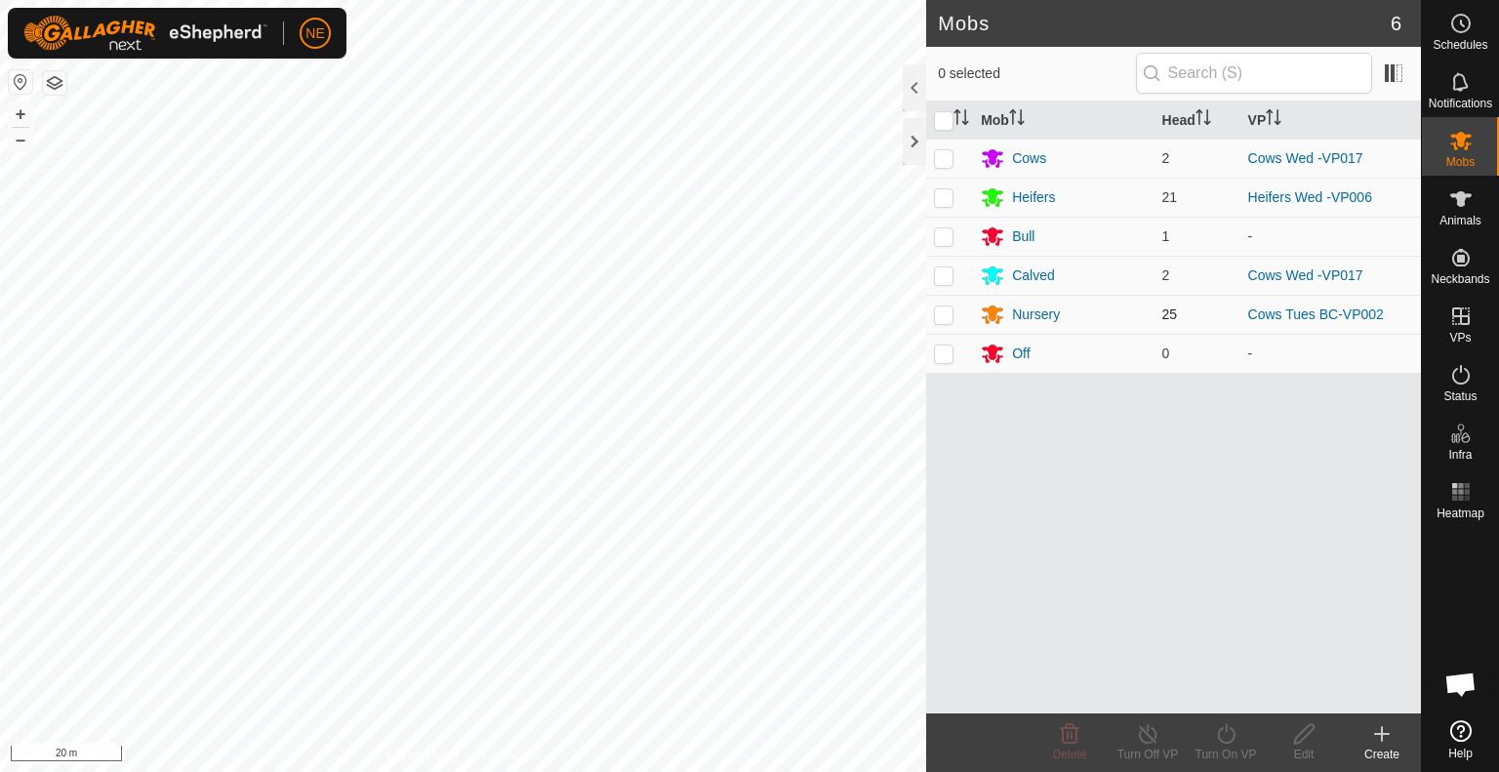
click at [934, 309] on p-checkbox at bounding box center [944, 315] width 20 height 16
checkbox input "true"
click at [1237, 727] on icon at bounding box center [1226, 733] width 24 height 23
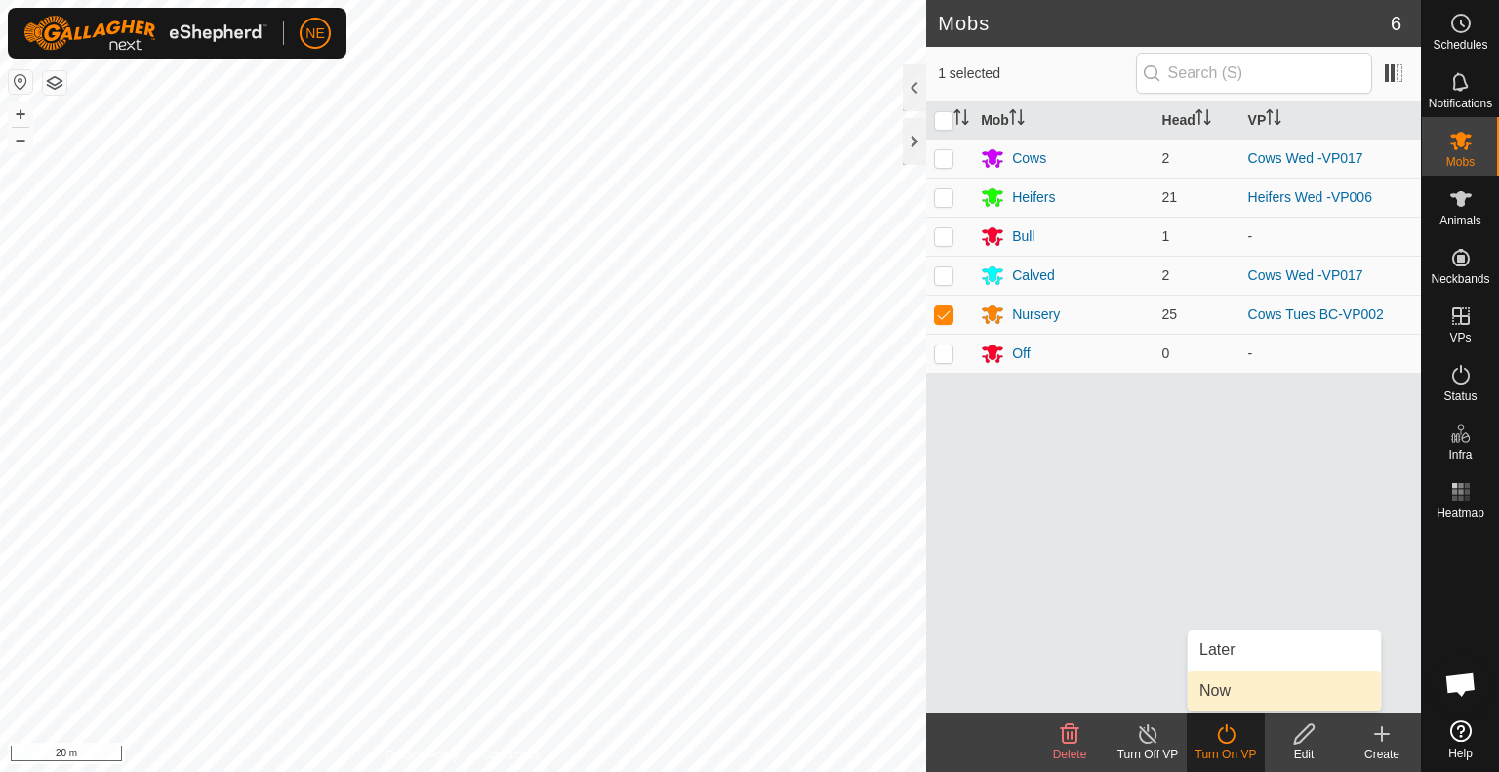
click at [1234, 693] on link "Now" at bounding box center [1284, 691] width 193 height 39
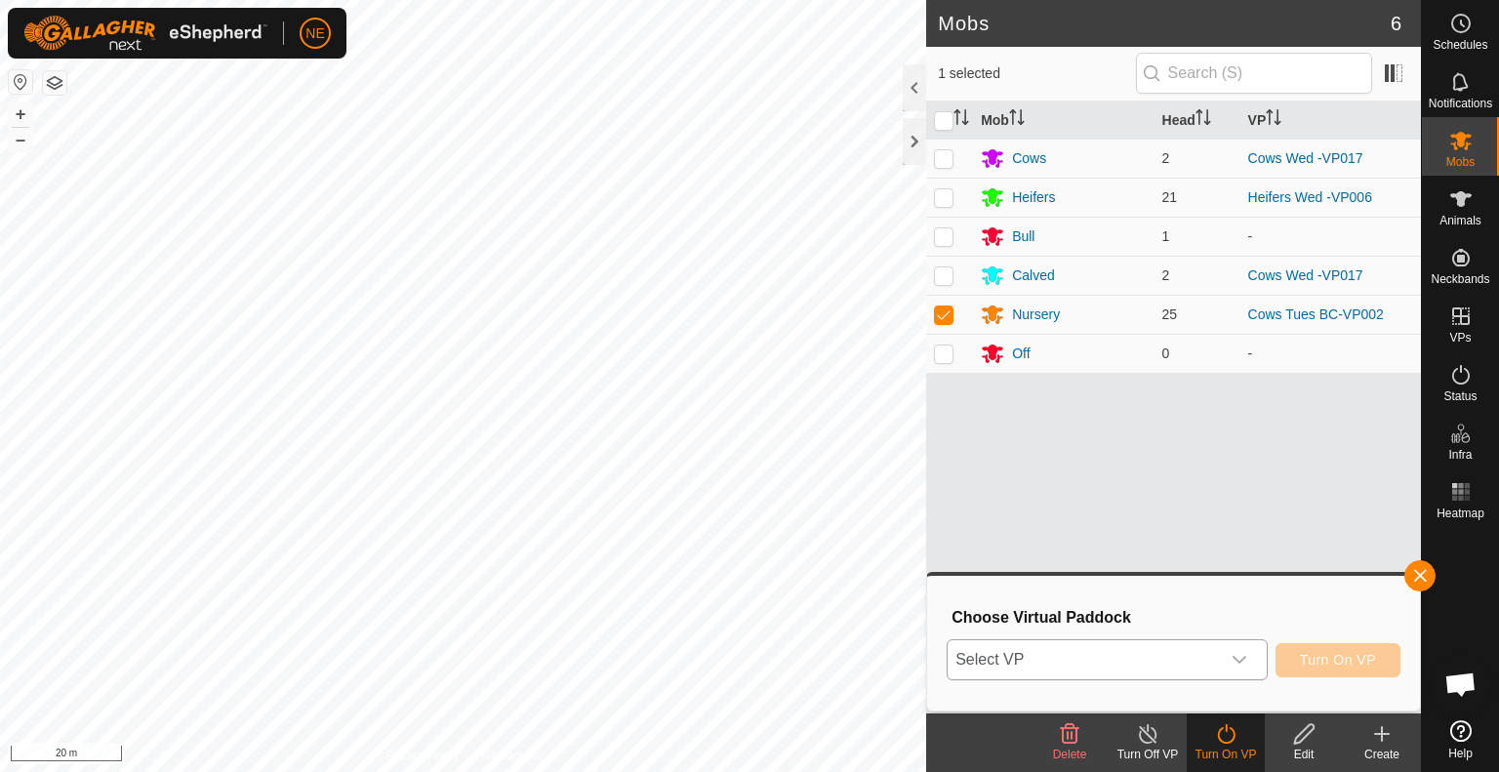
click at [1240, 662] on icon "dropdown trigger" at bounding box center [1240, 660] width 14 height 8
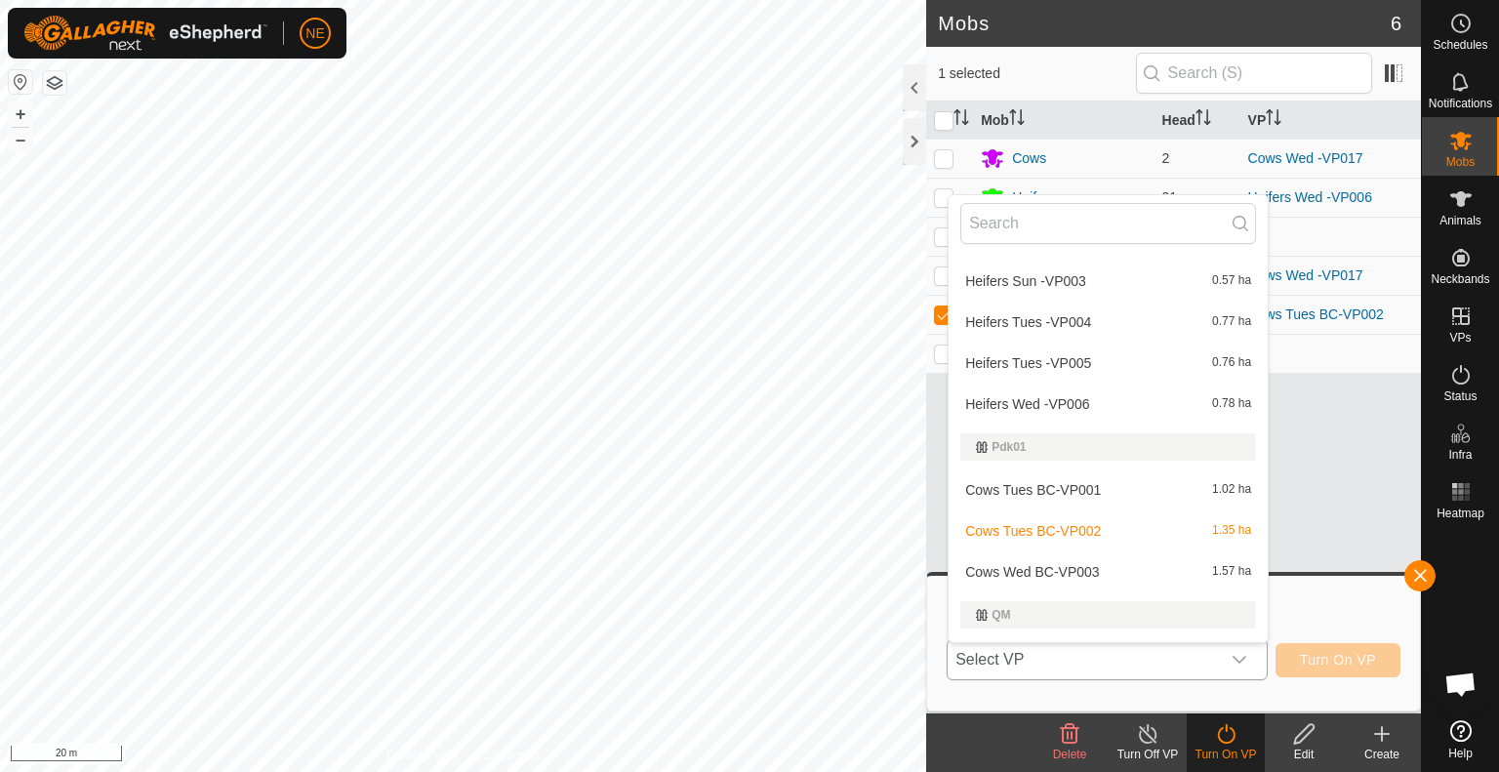
scroll to position [752, 0]
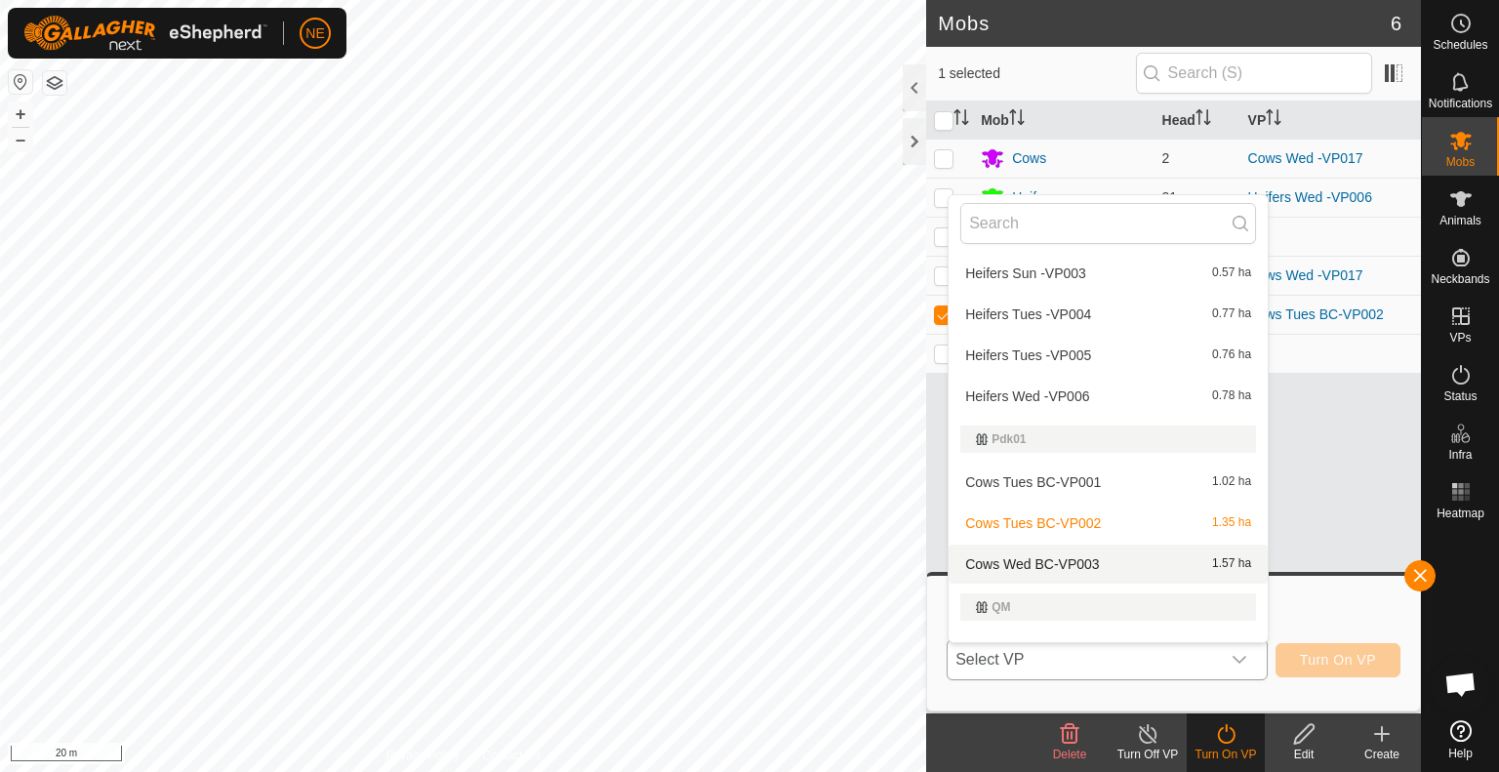
click at [1134, 558] on li "Cows Wed BC-VP003 1.57 ha" at bounding box center [1108, 564] width 319 height 39
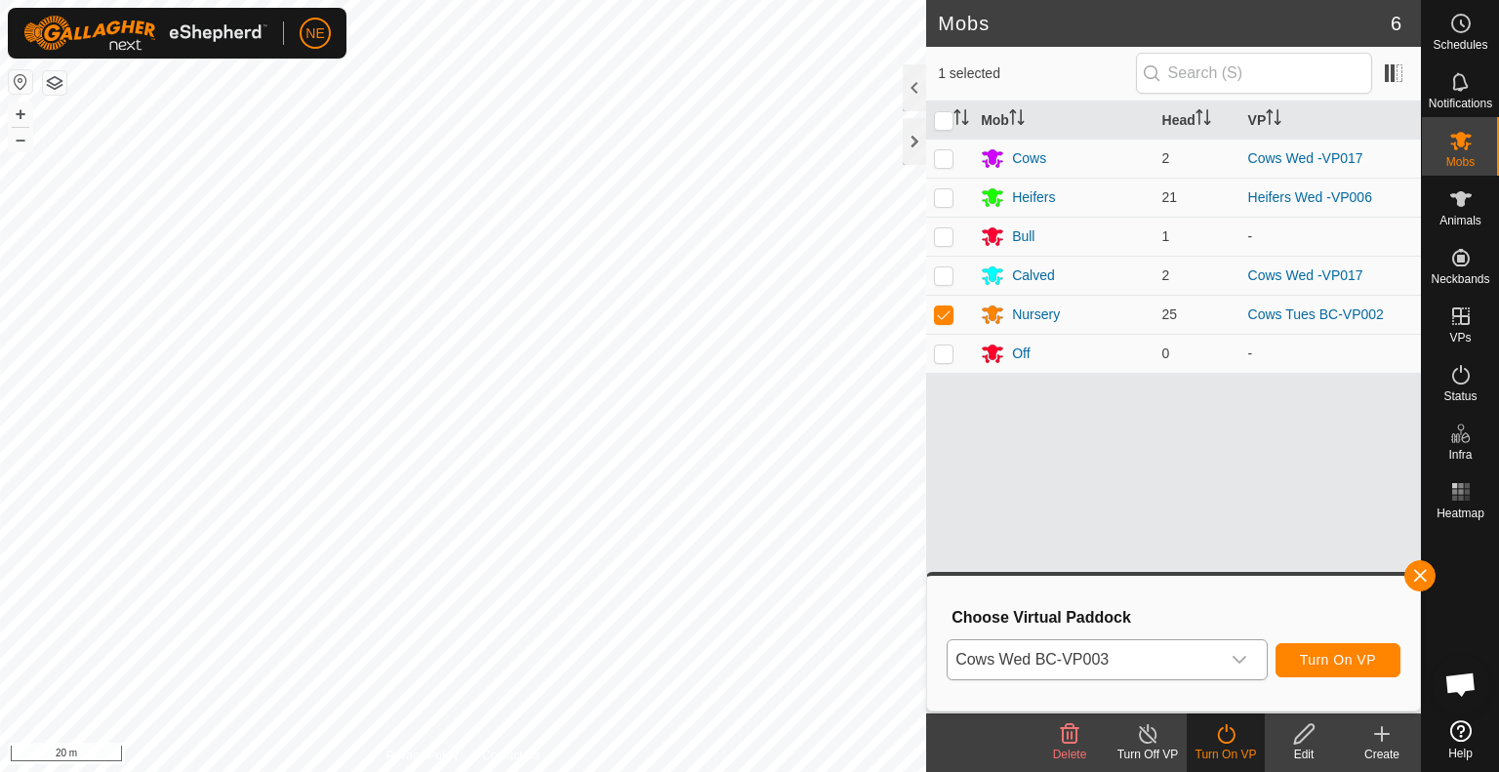
click at [971, 722] on div "Mobs 6 1 selected Mob Head VP Cows 2 Cows Wed -VP017 Heifers 21 Heifers Wed -VP…" at bounding box center [710, 386] width 1421 height 772
click at [1317, 659] on span "Turn On VP" at bounding box center [1338, 660] width 76 height 16
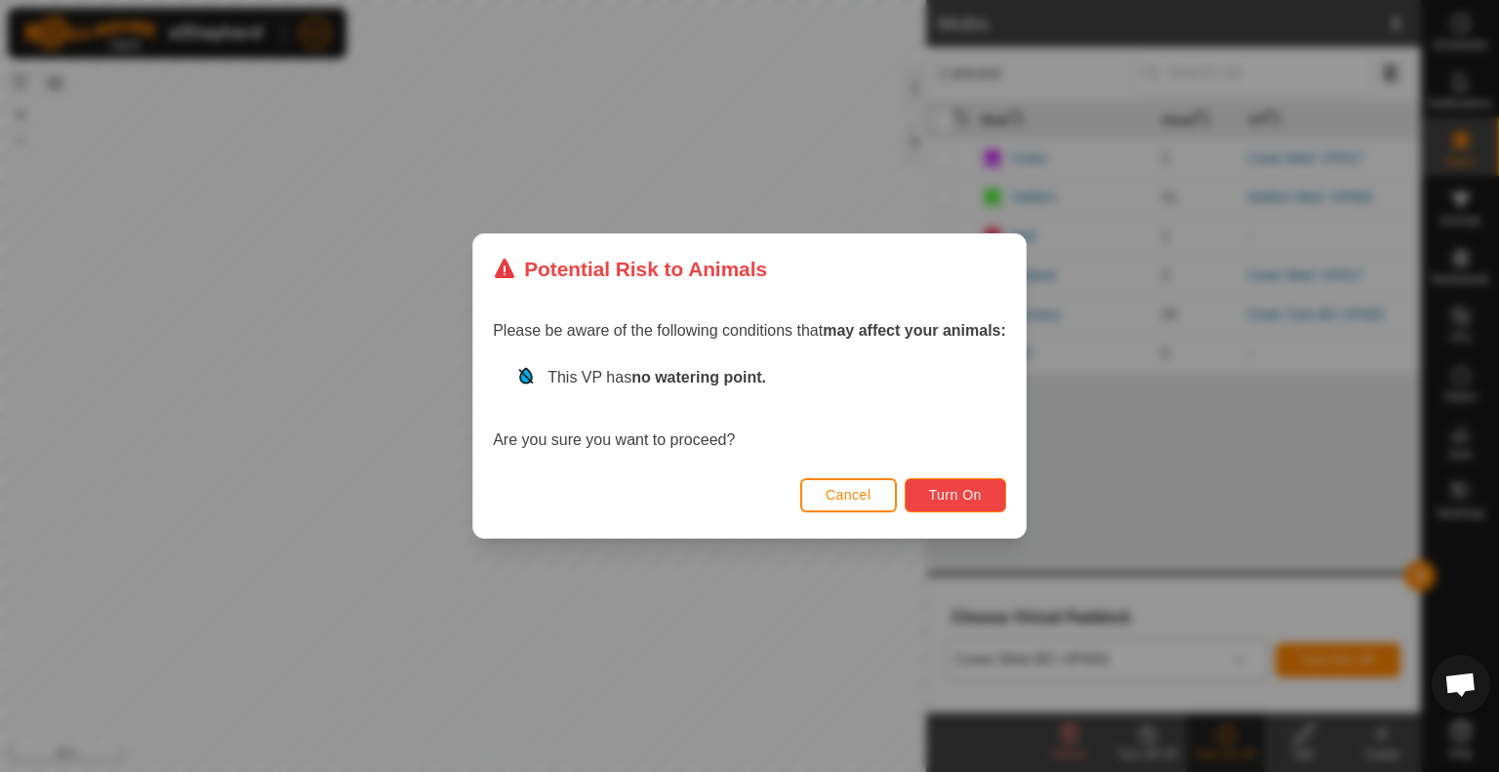
click at [962, 500] on span "Turn On" at bounding box center [955, 495] width 53 height 16
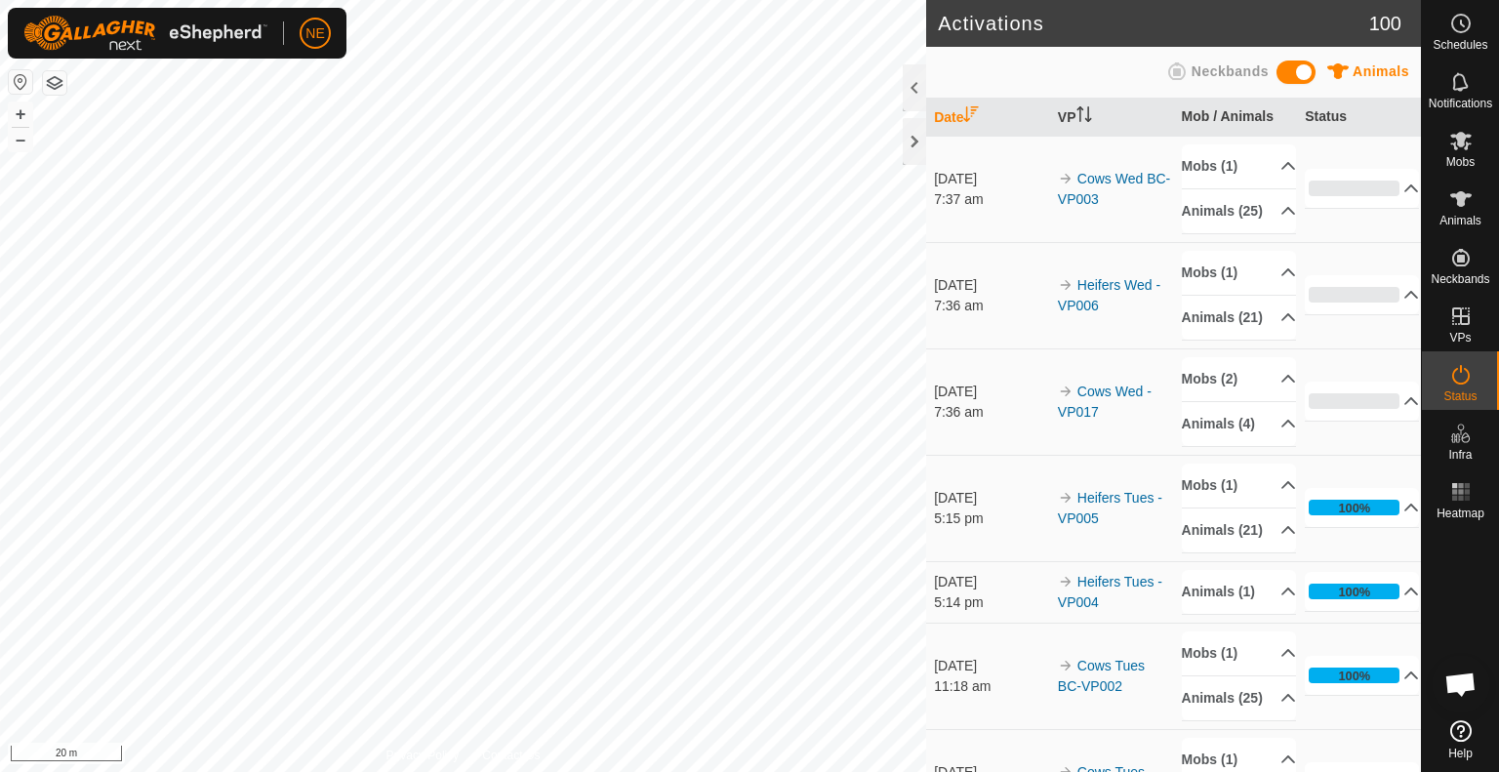
click at [431, 771] on html "NE Schedules Notifications Mobs Animals Neckbands VPs Status Infra Heatmap Help…" at bounding box center [749, 386] width 1499 height 772
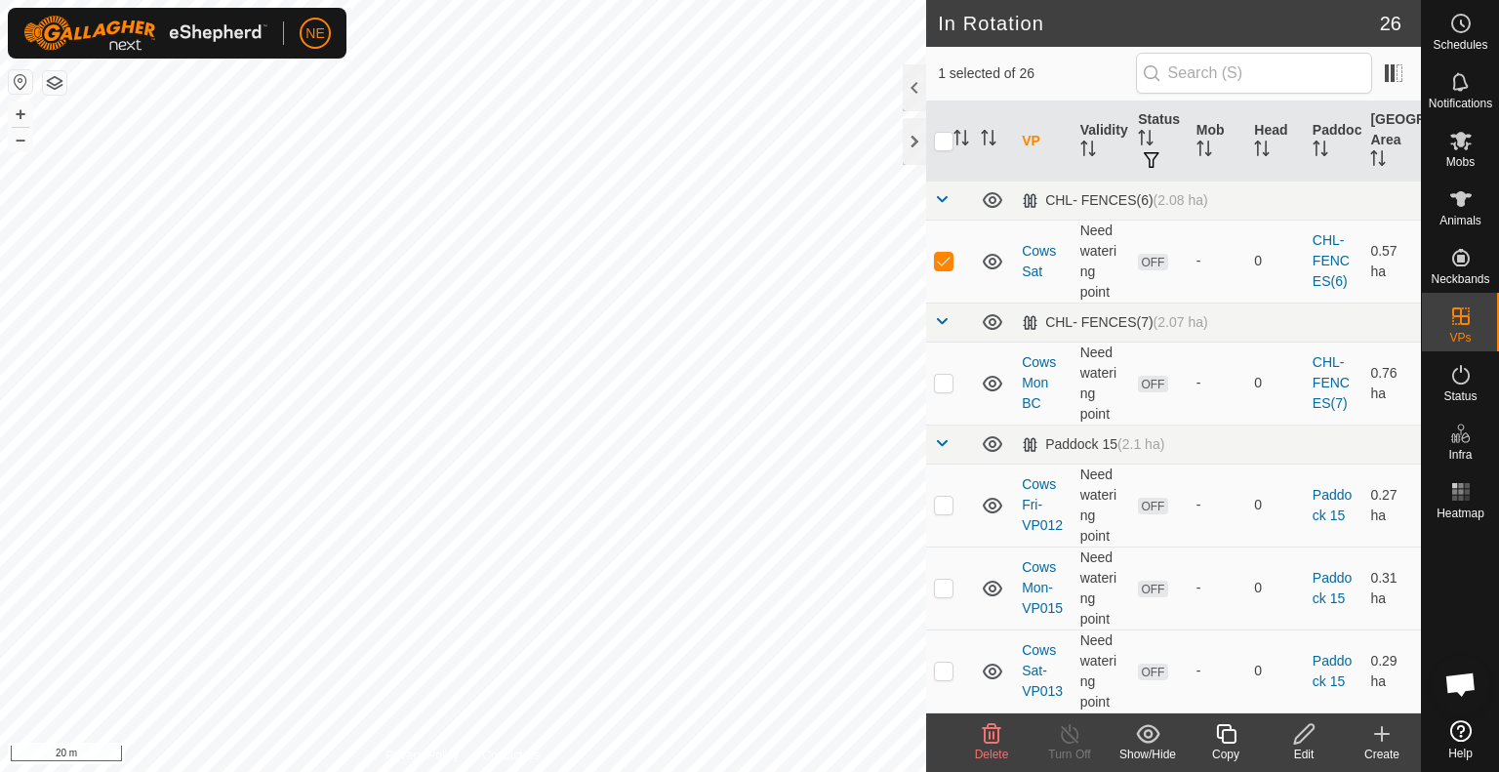
click at [1311, 745] on icon at bounding box center [1305, 733] width 24 height 23
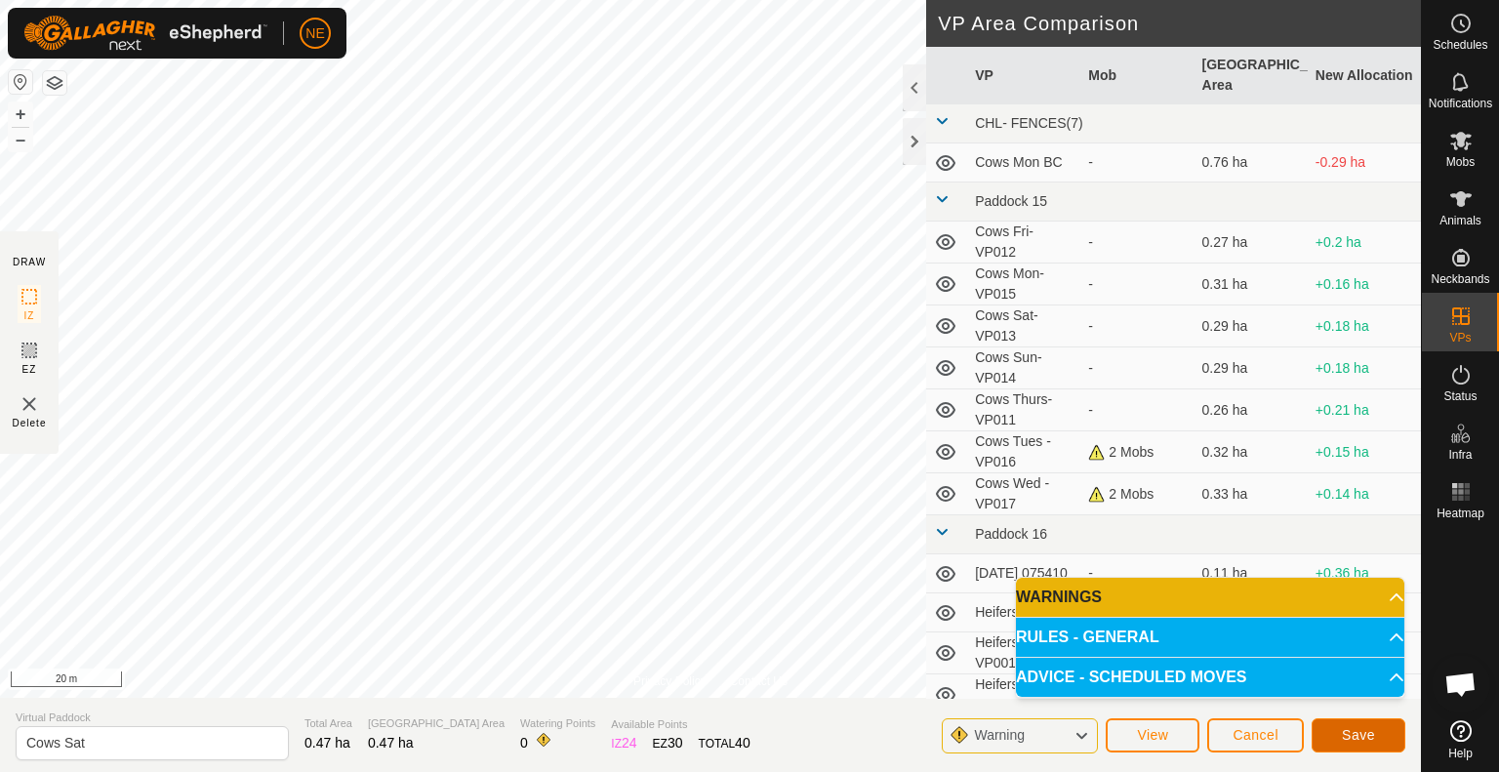
click at [1362, 739] on span "Save" at bounding box center [1358, 735] width 33 height 16
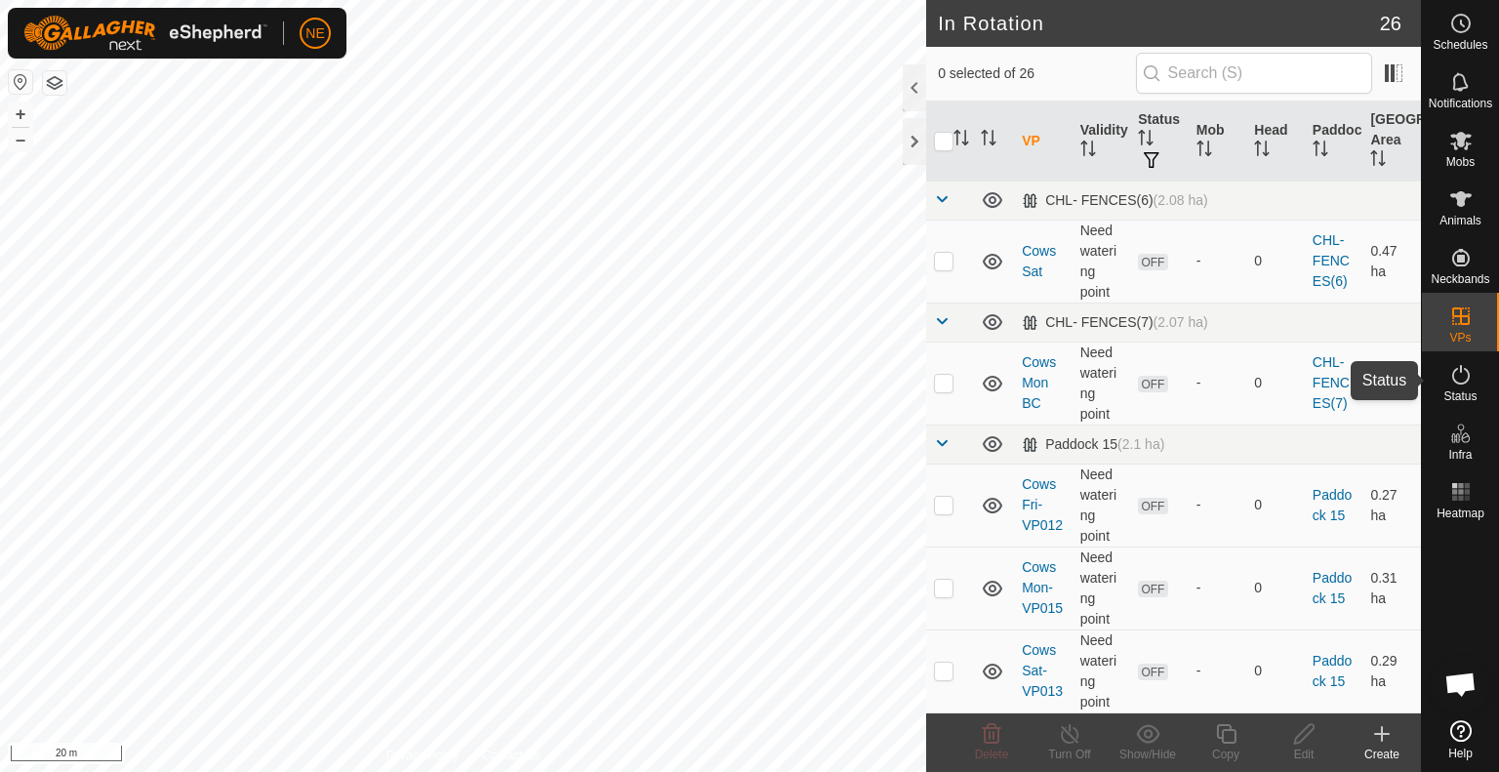
click at [1459, 370] on icon at bounding box center [1461, 374] width 23 height 23
click at [1212, 742] on copy-svg-icon at bounding box center [1226, 733] width 78 height 23
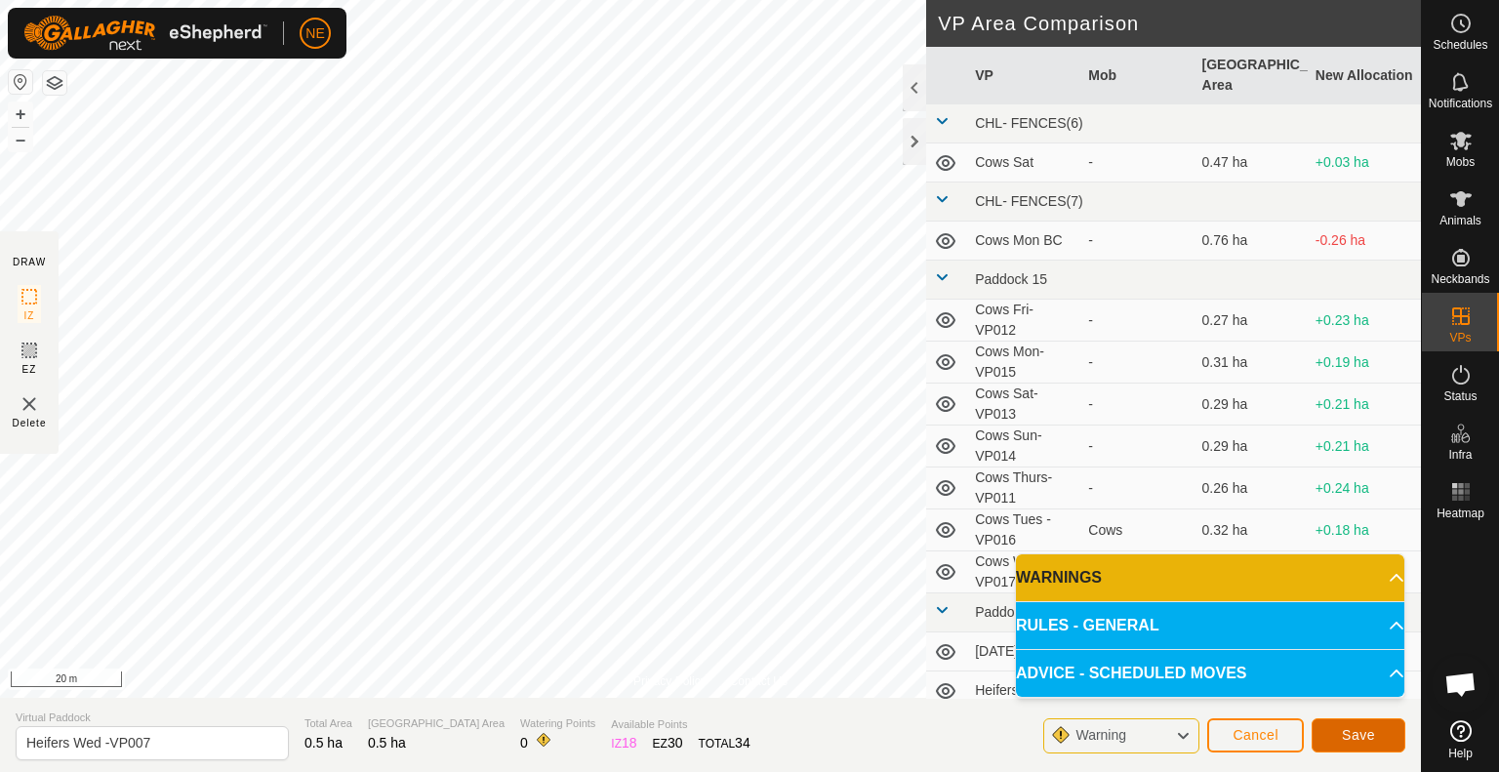
click at [1334, 738] on button "Save" at bounding box center [1359, 736] width 94 height 34
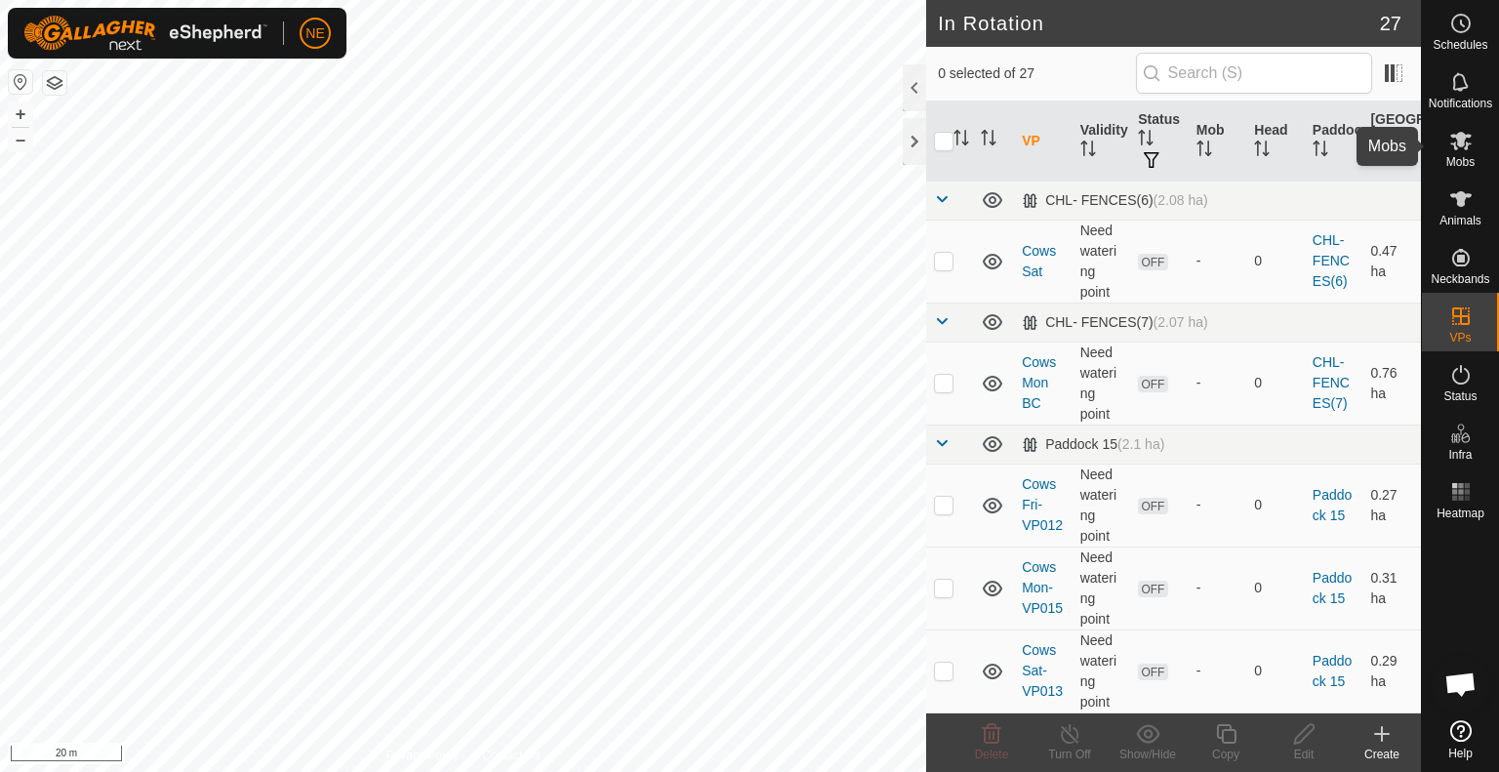
click at [1462, 159] on span "Mobs" at bounding box center [1461, 162] width 28 height 12
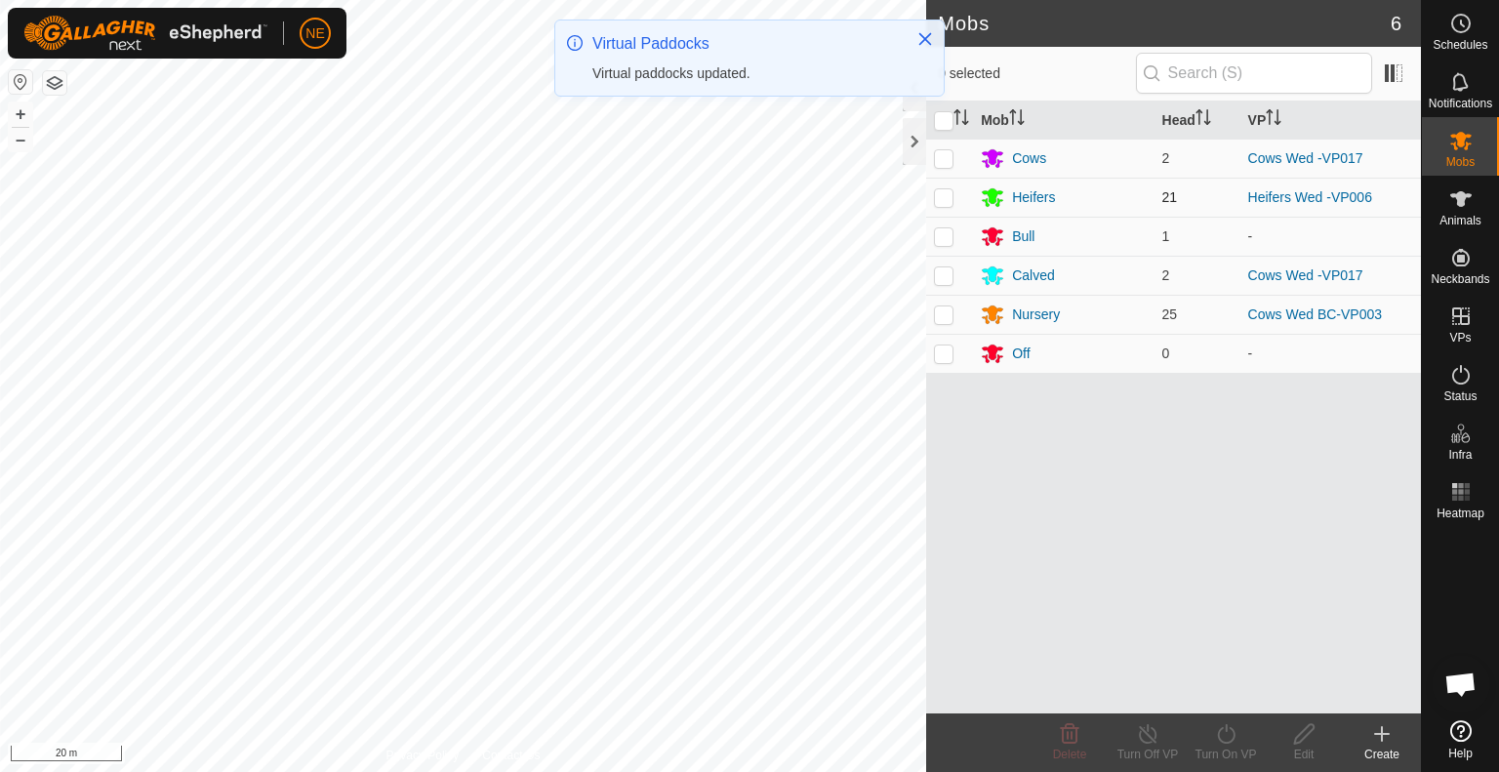
click at [945, 194] on p-checkbox at bounding box center [944, 197] width 20 height 16
checkbox input "true"
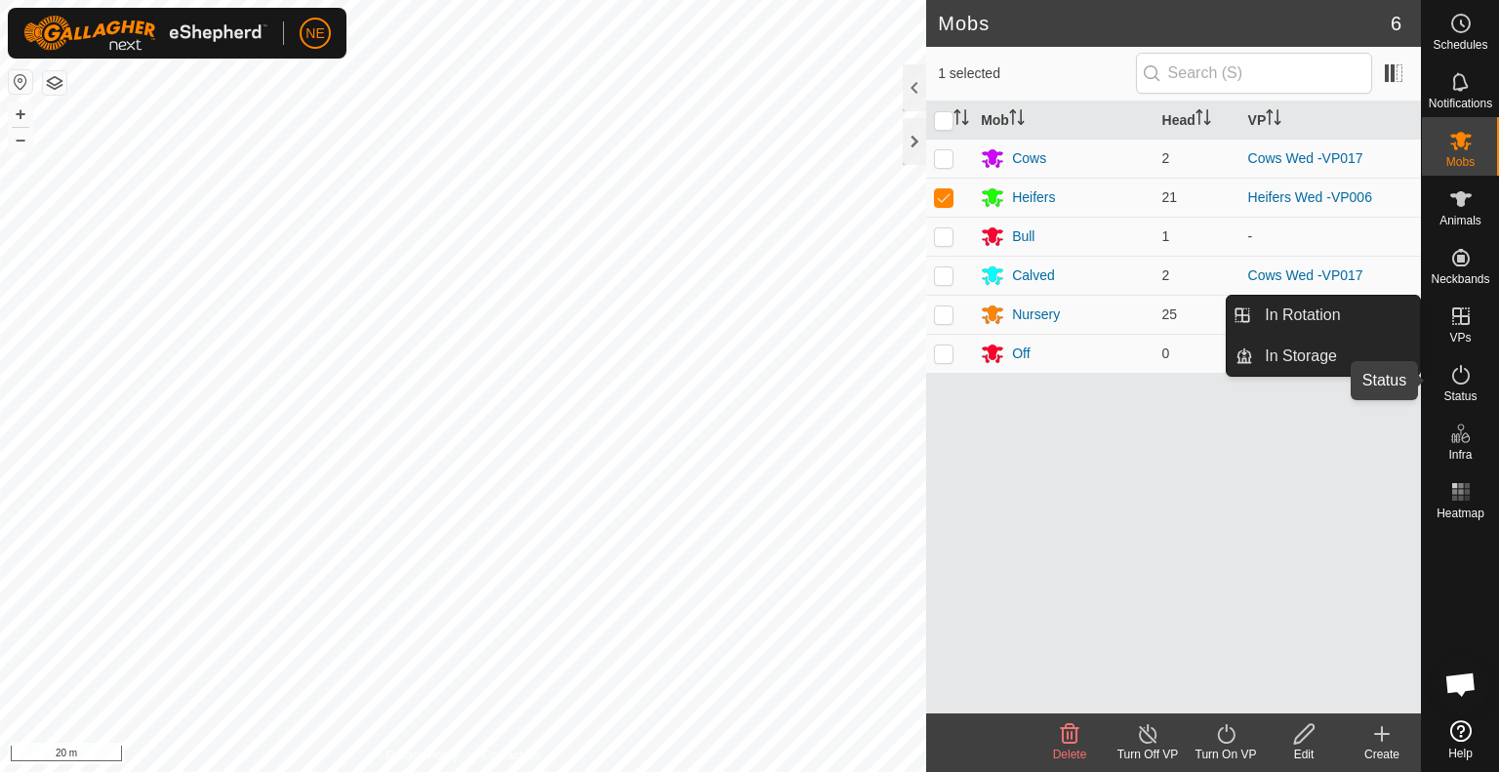
click at [1459, 377] on icon at bounding box center [1461, 374] width 23 height 23
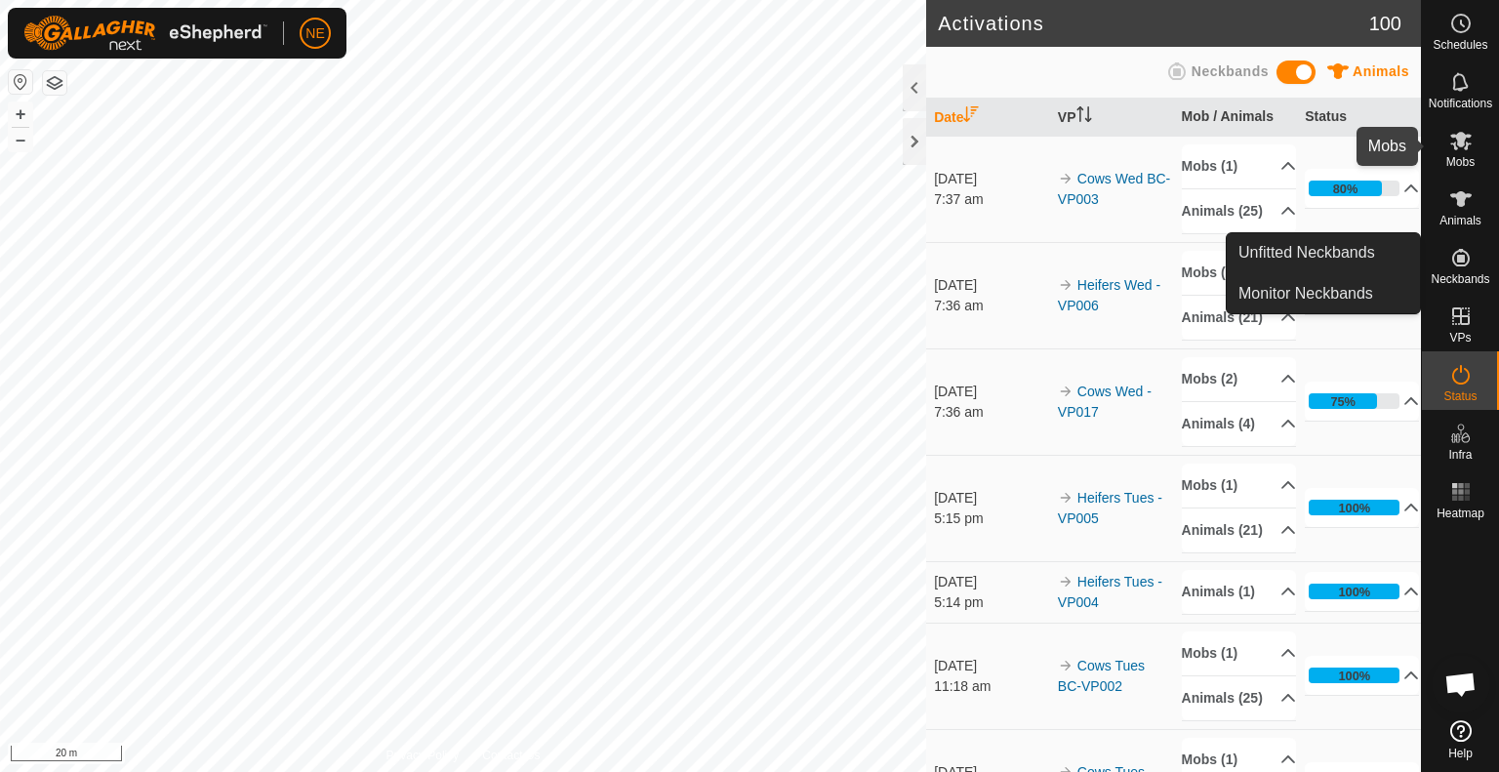
click at [1456, 144] on icon at bounding box center [1461, 140] width 23 height 23
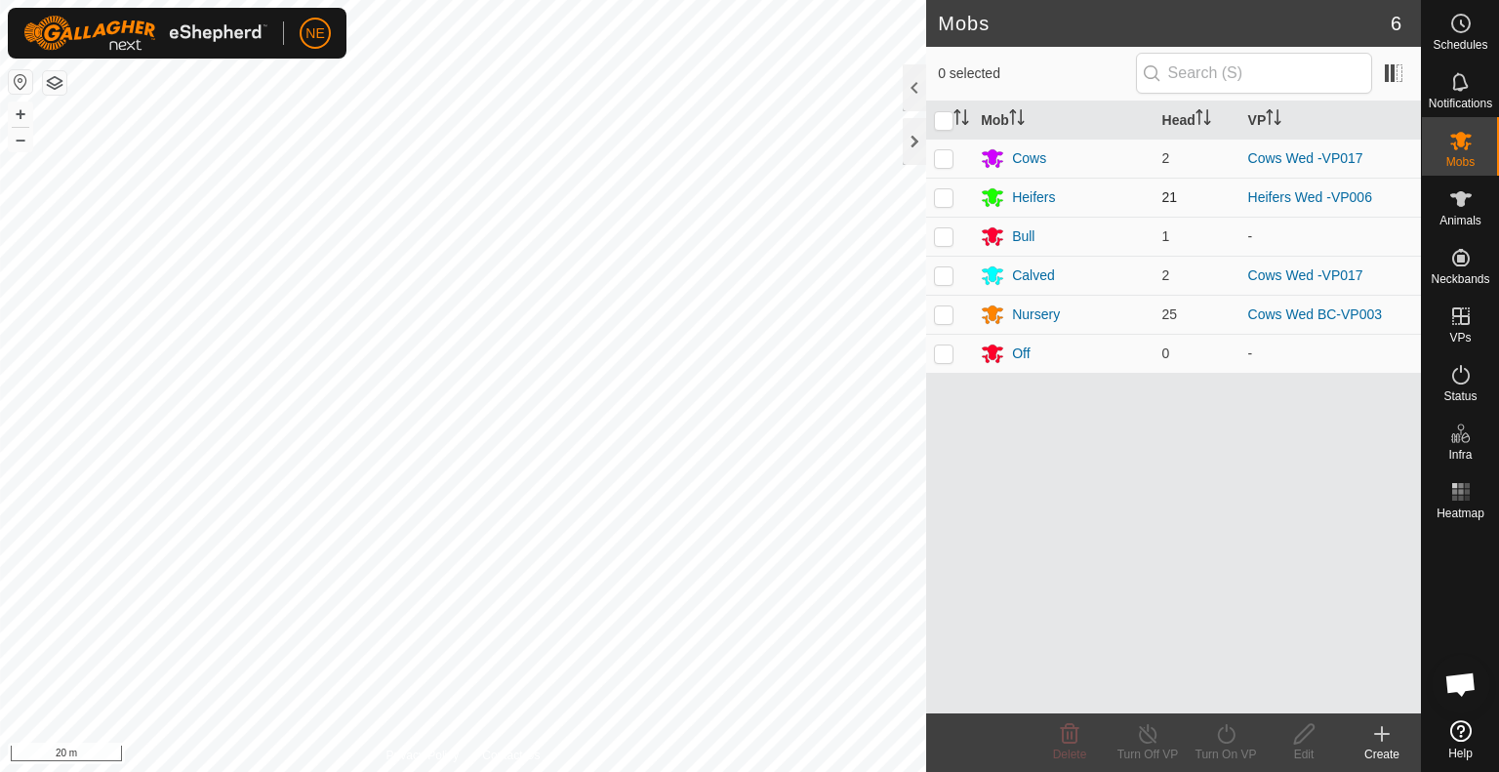
click at [939, 198] on p-checkbox at bounding box center [944, 197] width 20 height 16
checkbox input "true"
click at [1229, 741] on icon at bounding box center [1226, 734] width 18 height 20
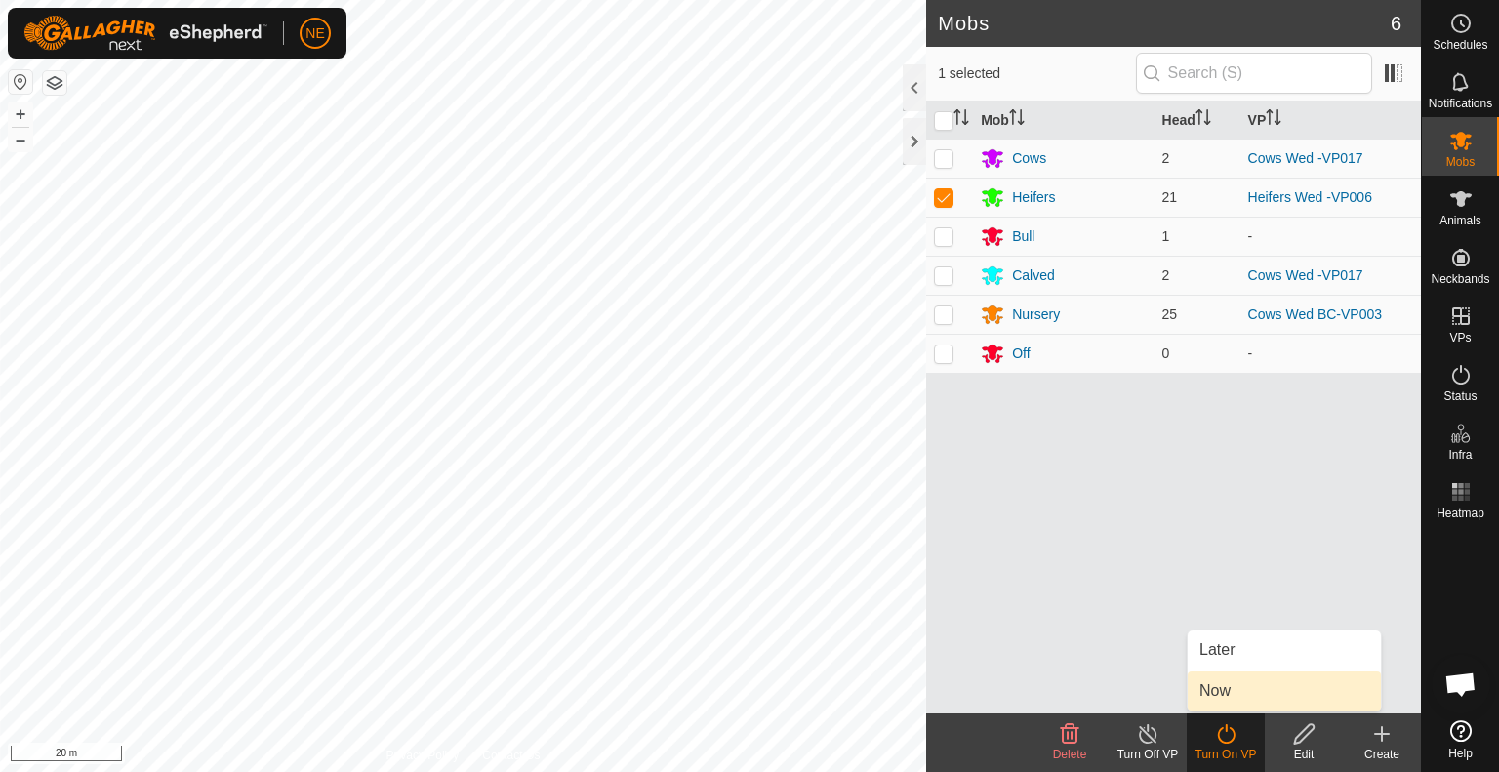
click at [1228, 698] on link "Now" at bounding box center [1284, 691] width 193 height 39
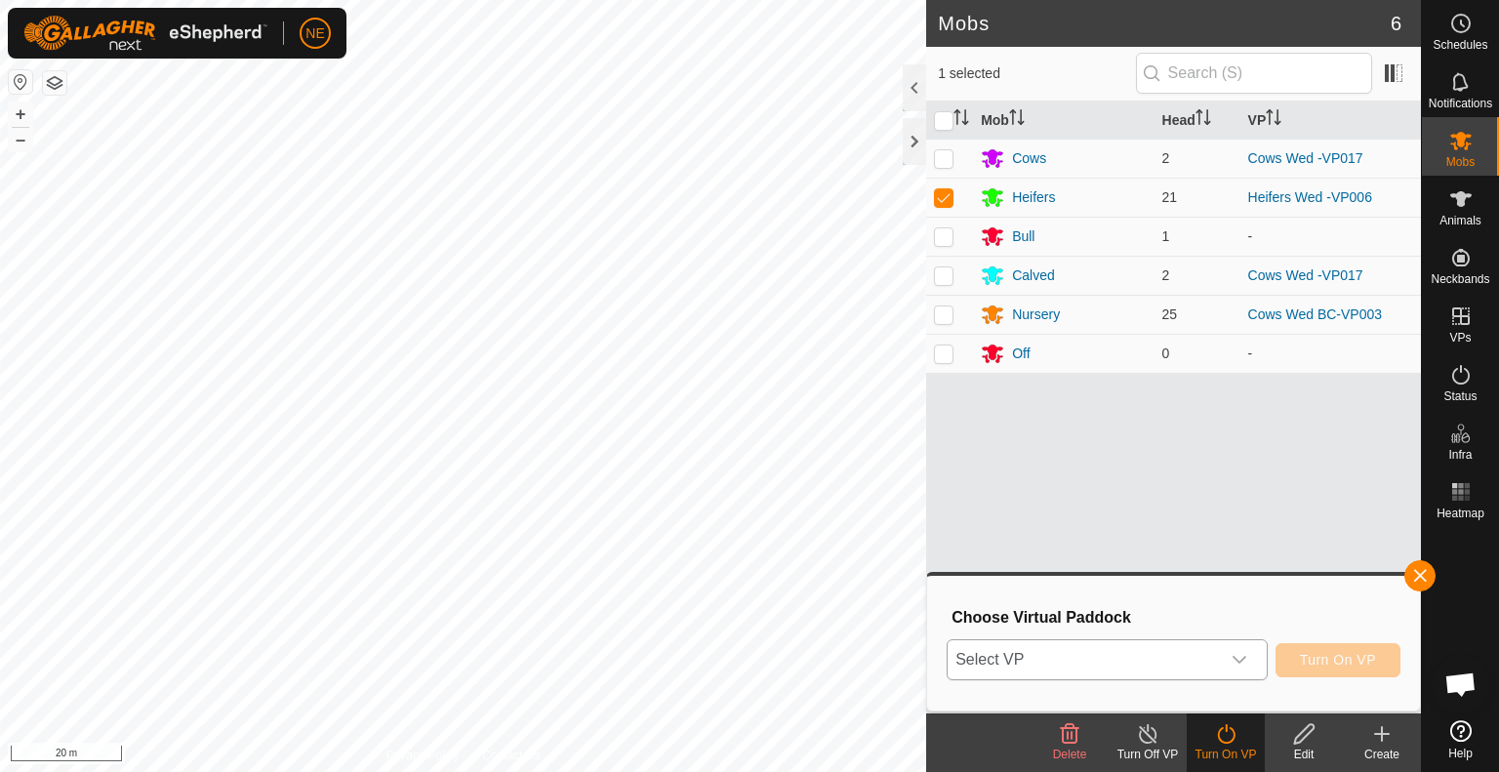
click at [1251, 665] on div "dropdown trigger" at bounding box center [1239, 659] width 39 height 39
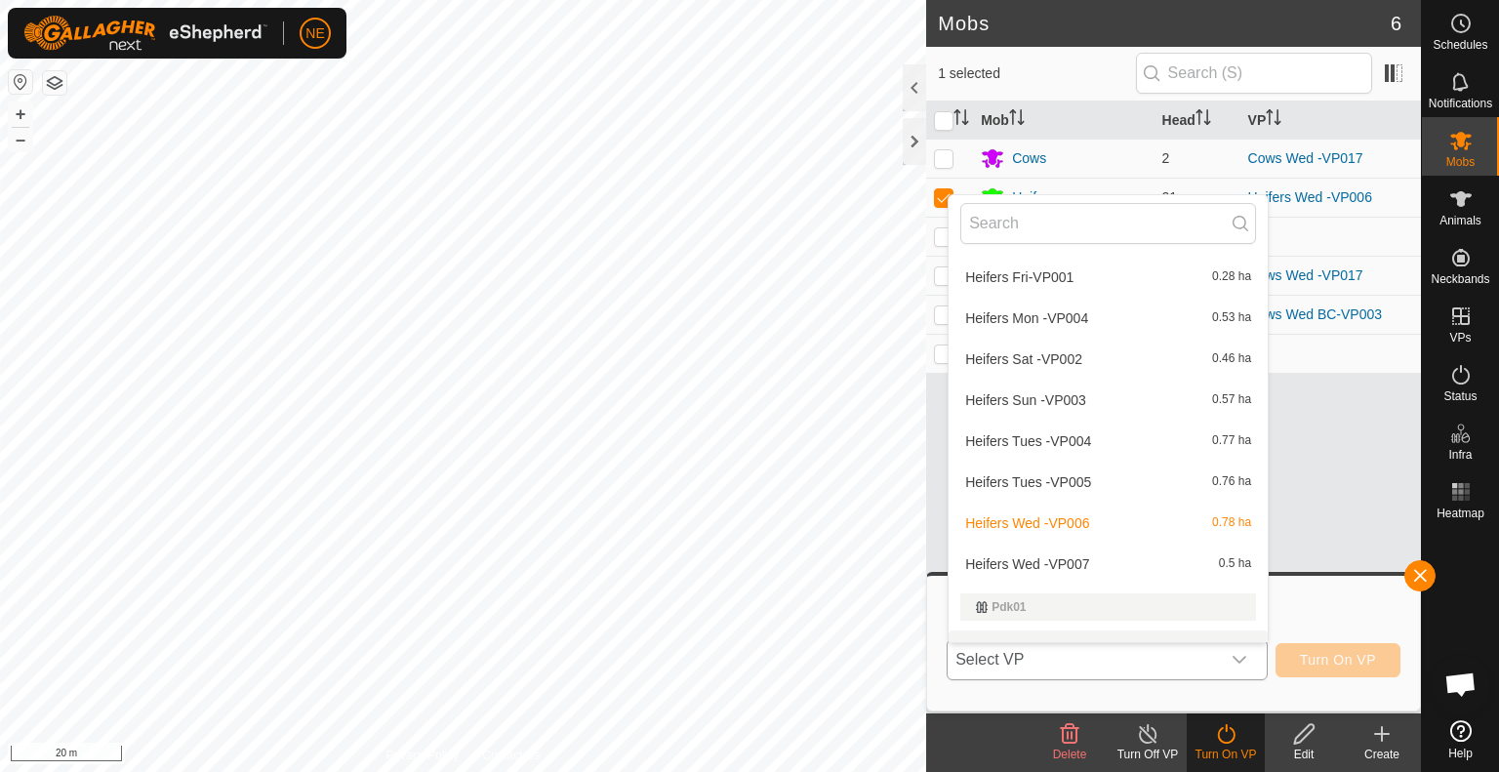
scroll to position [652, 0]
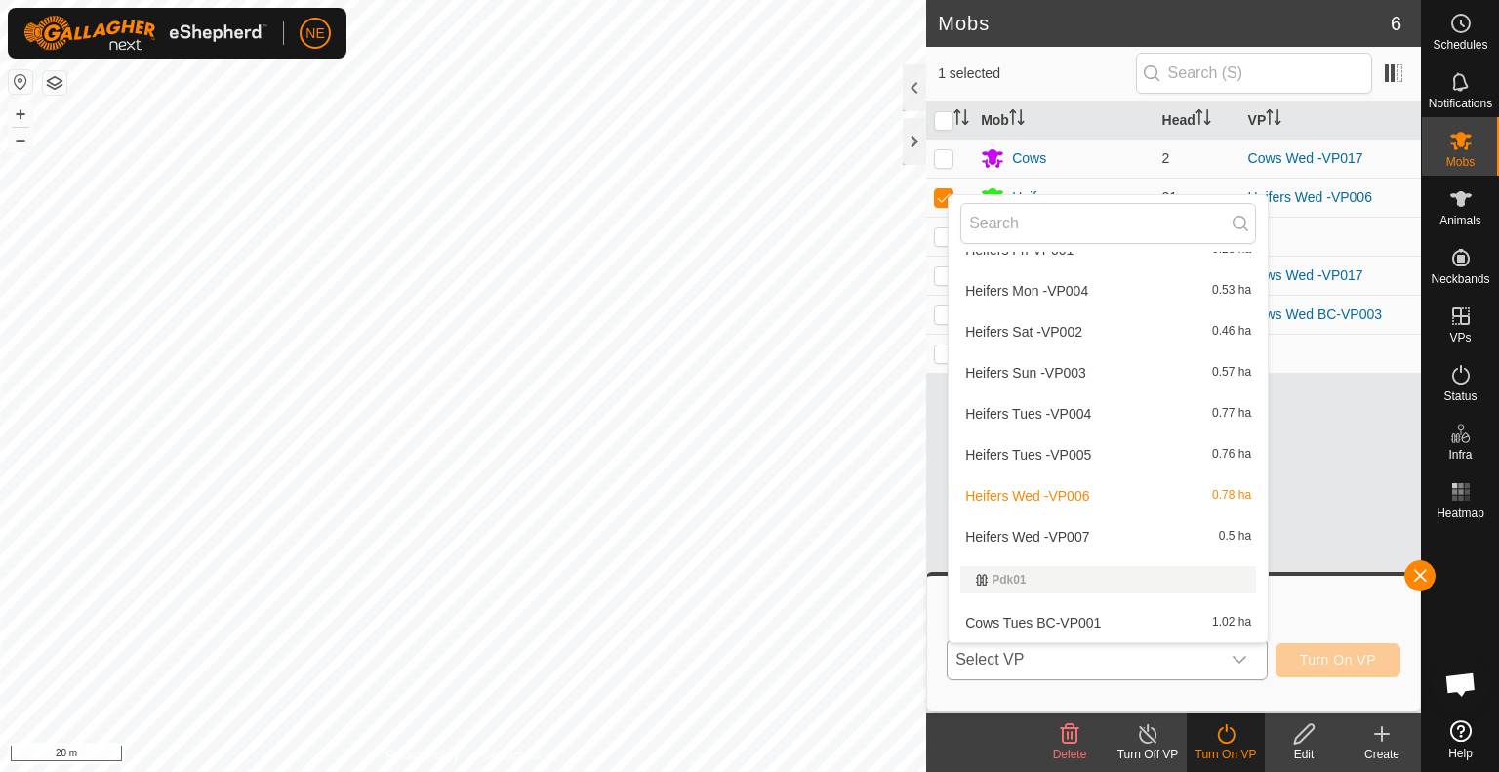
click at [1070, 536] on li "Heifers Wed -VP007 0.5 ha" at bounding box center [1108, 536] width 319 height 39
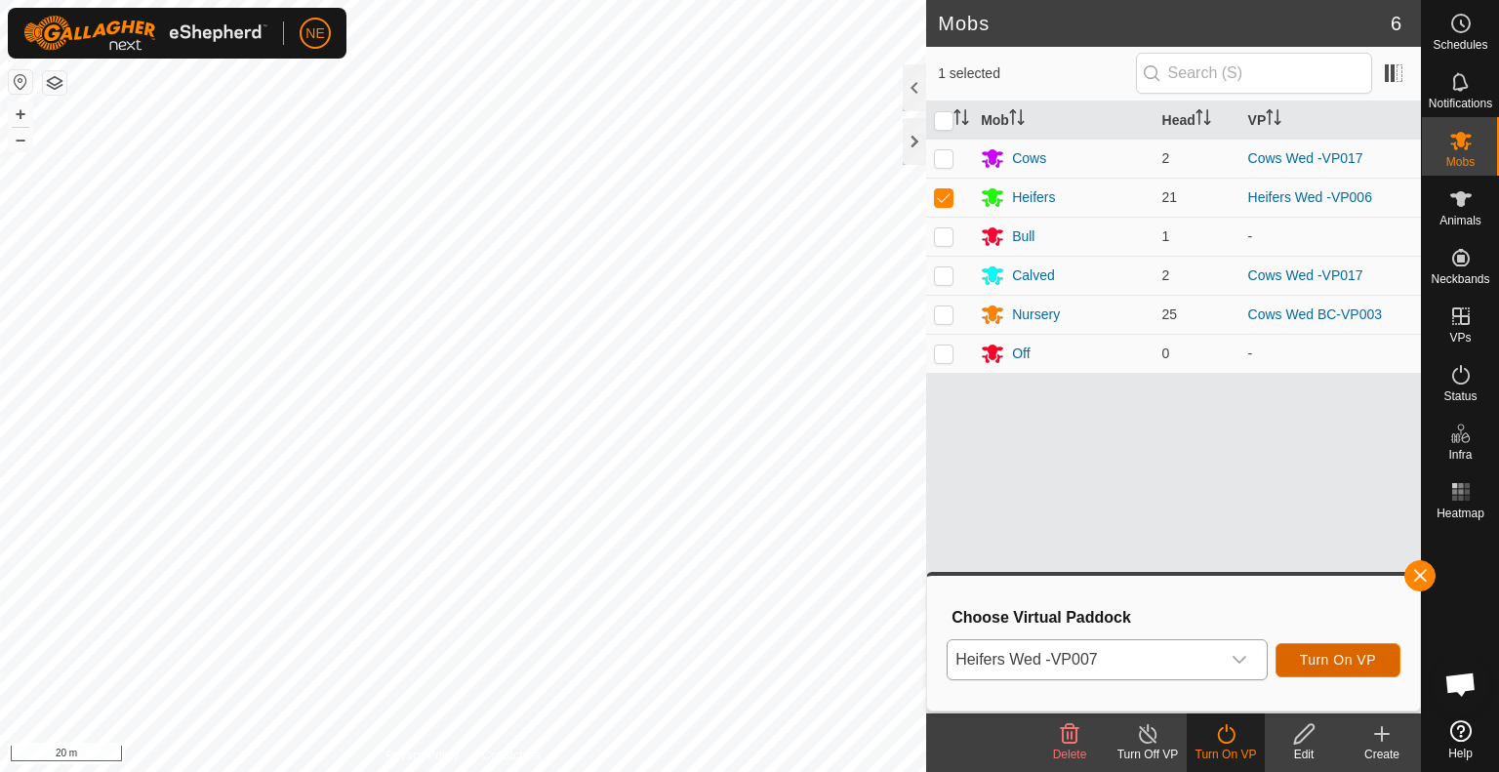
click at [1367, 665] on span "Turn On VP" at bounding box center [1338, 660] width 76 height 16
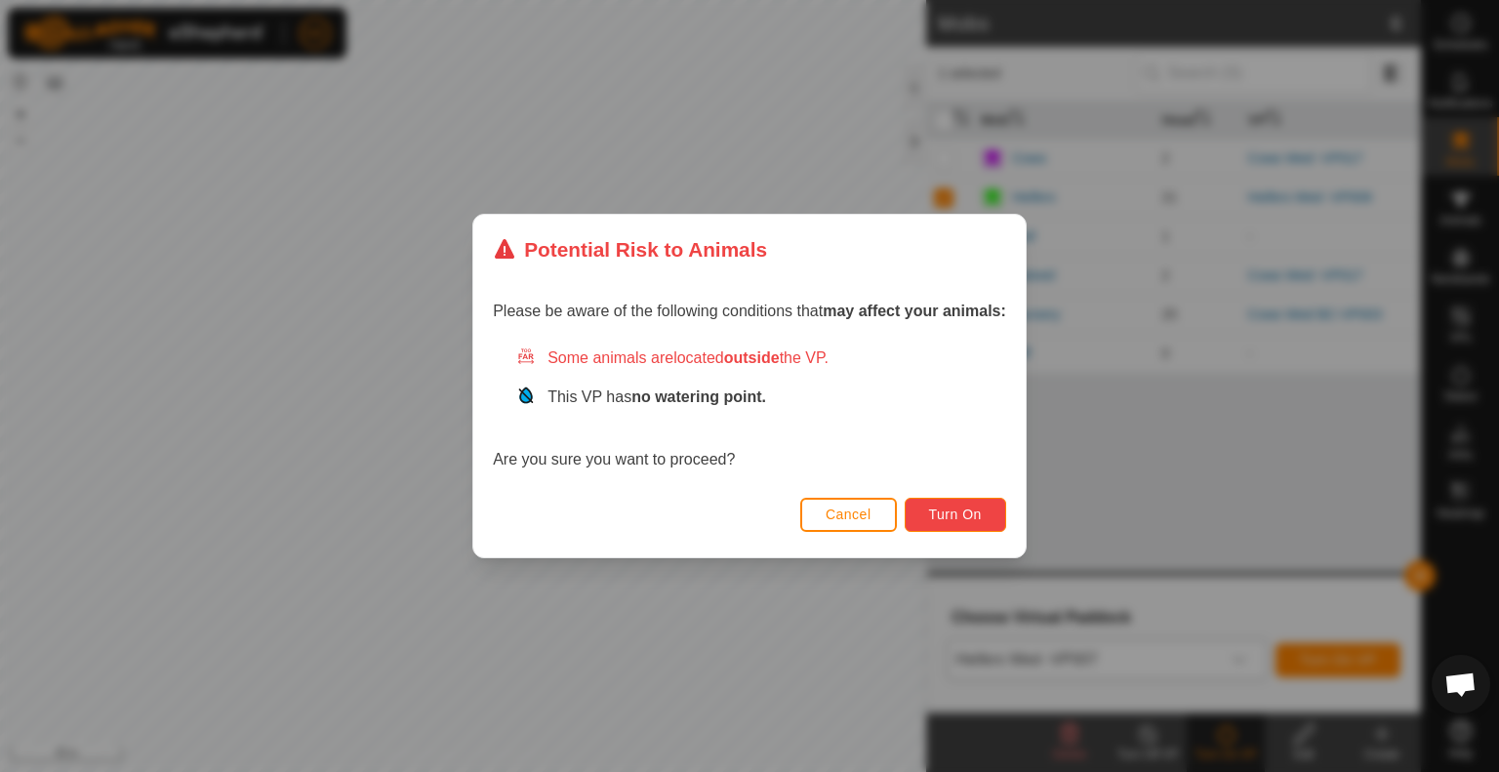
click at [965, 516] on span "Turn On" at bounding box center [955, 515] width 53 height 16
